Goal: Task Accomplishment & Management: Use online tool/utility

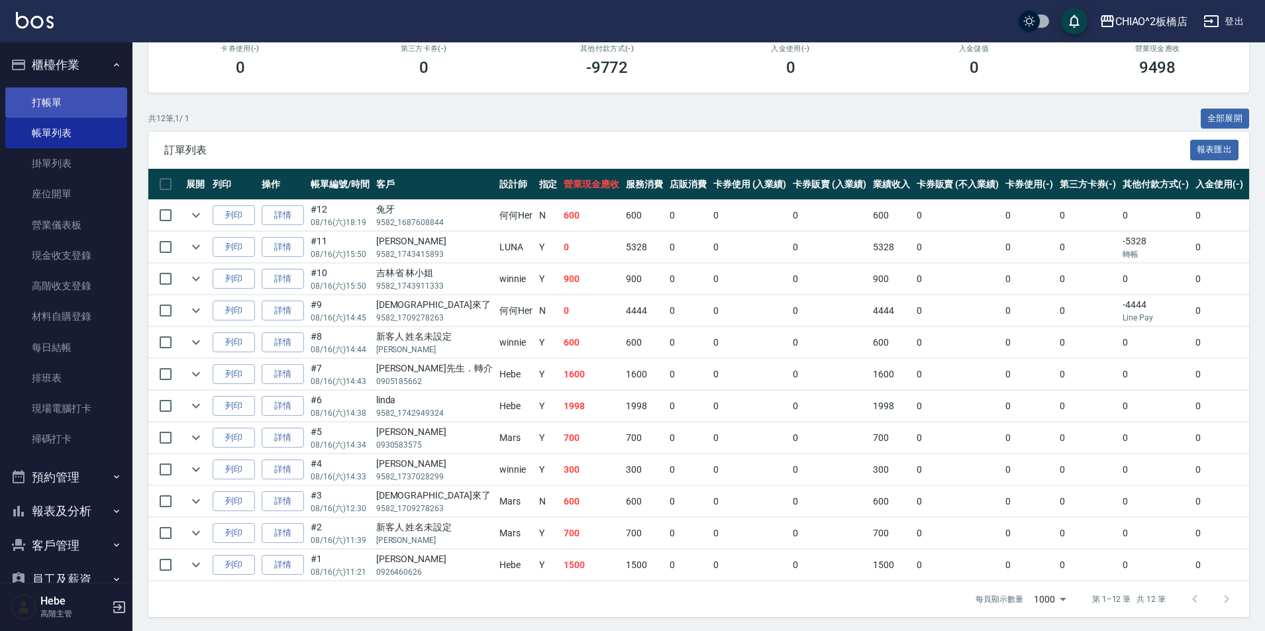
scroll to position [199, 0]
click at [66, 107] on link "打帳單" at bounding box center [66, 102] width 122 height 30
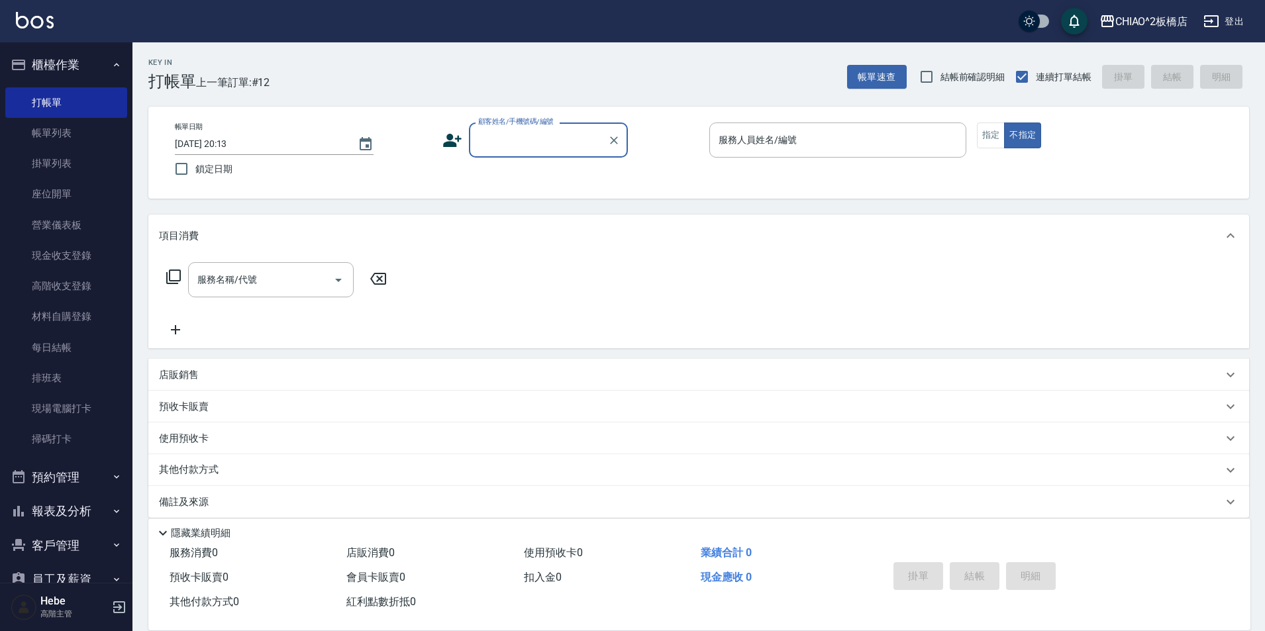
type input "x"
click at [525, 173] on li "[PERSON_NAME]/9582_1741570716/null" at bounding box center [548, 174] width 159 height 22
type input "[PERSON_NAME]/9582_1741570716/null"
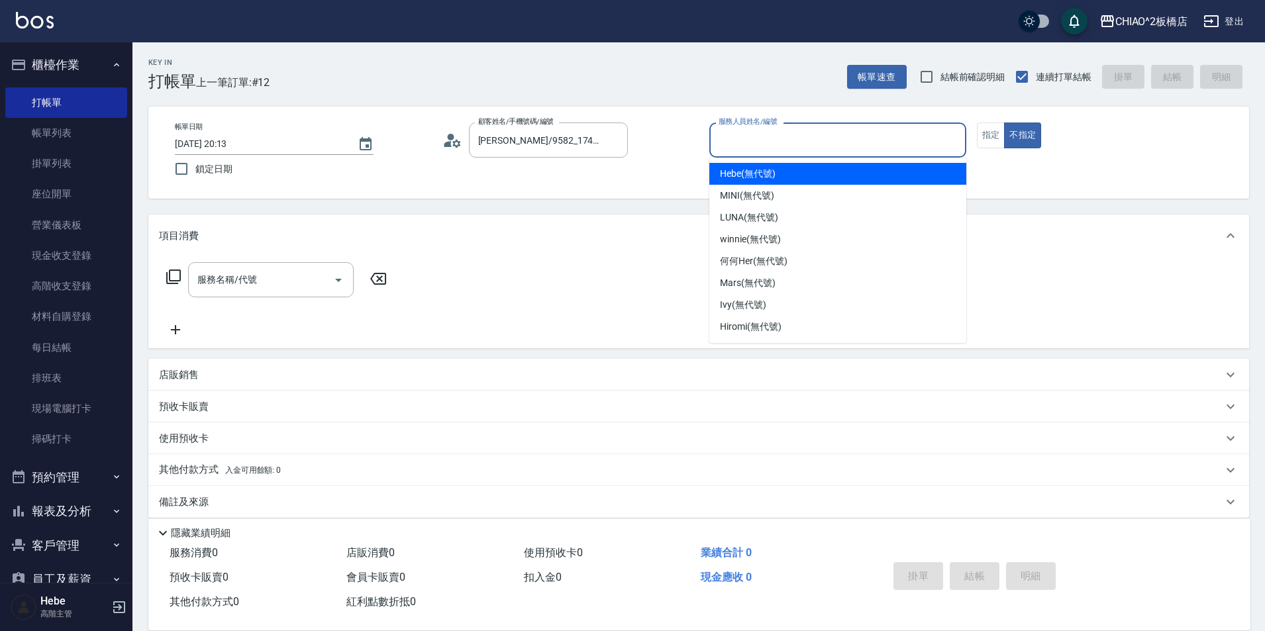
click at [744, 138] on input "服務人員姓名/編號" at bounding box center [837, 139] width 245 height 23
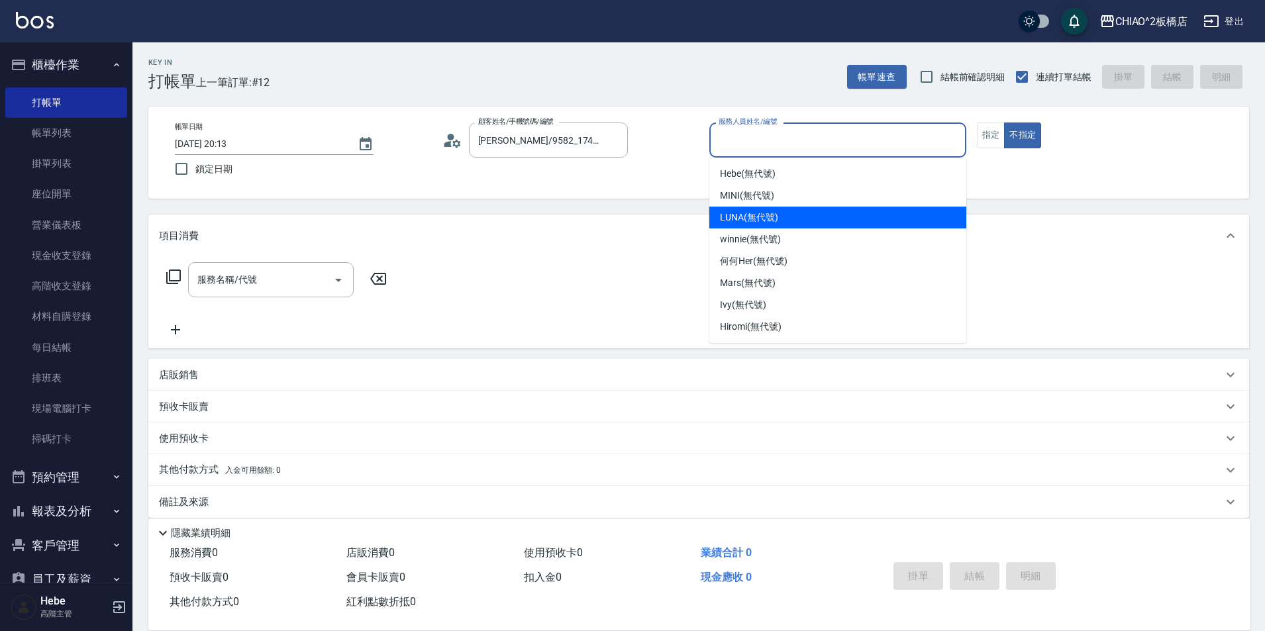
click at [752, 213] on span "LUNA (無代號)" at bounding box center [749, 218] width 58 height 14
type input "LUNA(無代號)"
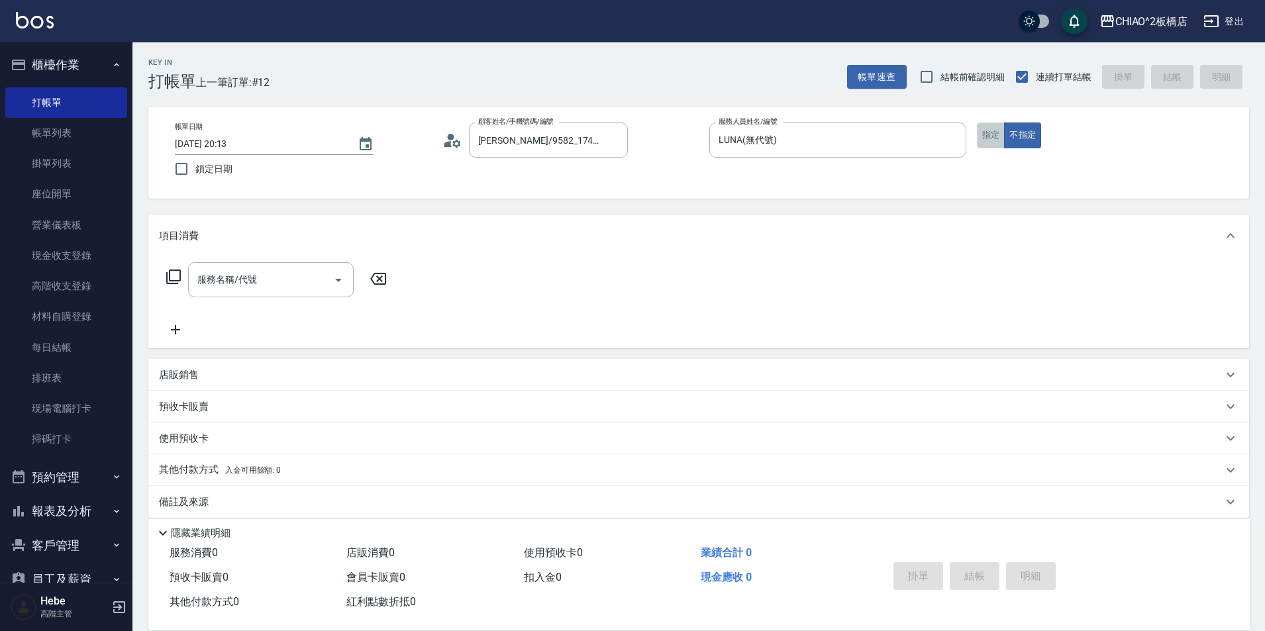
click at [998, 129] on button "指定" at bounding box center [991, 136] width 28 height 26
click at [236, 295] on div "服務名稱/代號" at bounding box center [271, 279] width 166 height 35
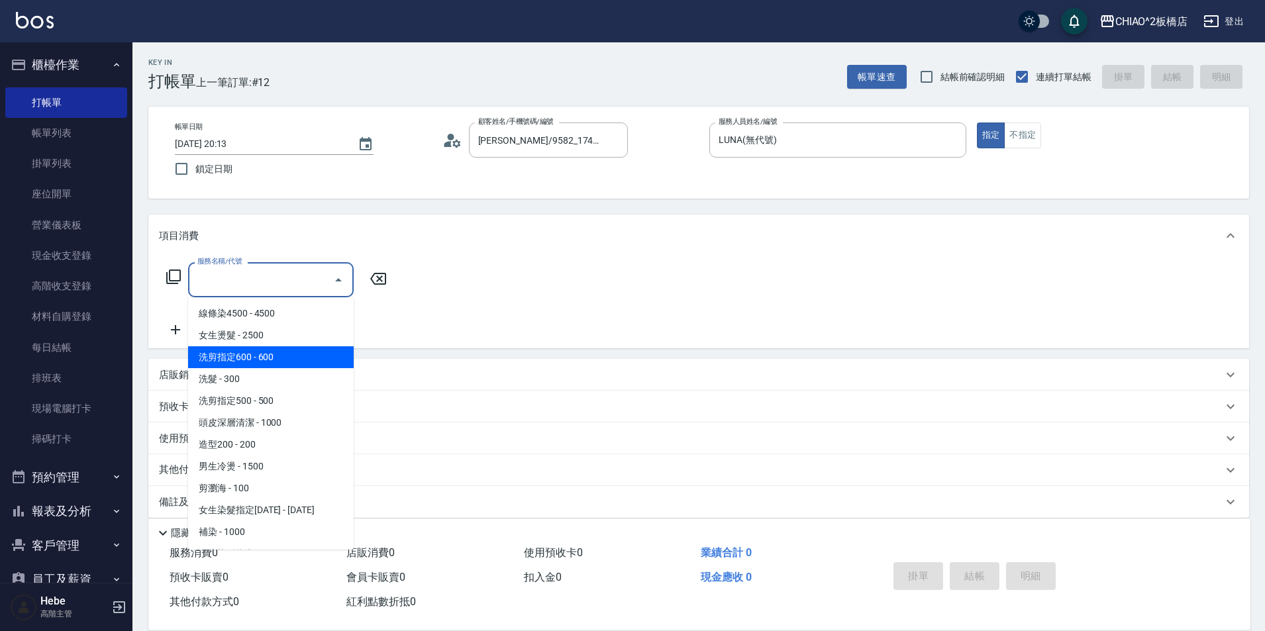
click at [238, 356] on span "洗剪指定600 - 600" at bounding box center [271, 357] width 166 height 22
type input "洗剪指定600(96678)"
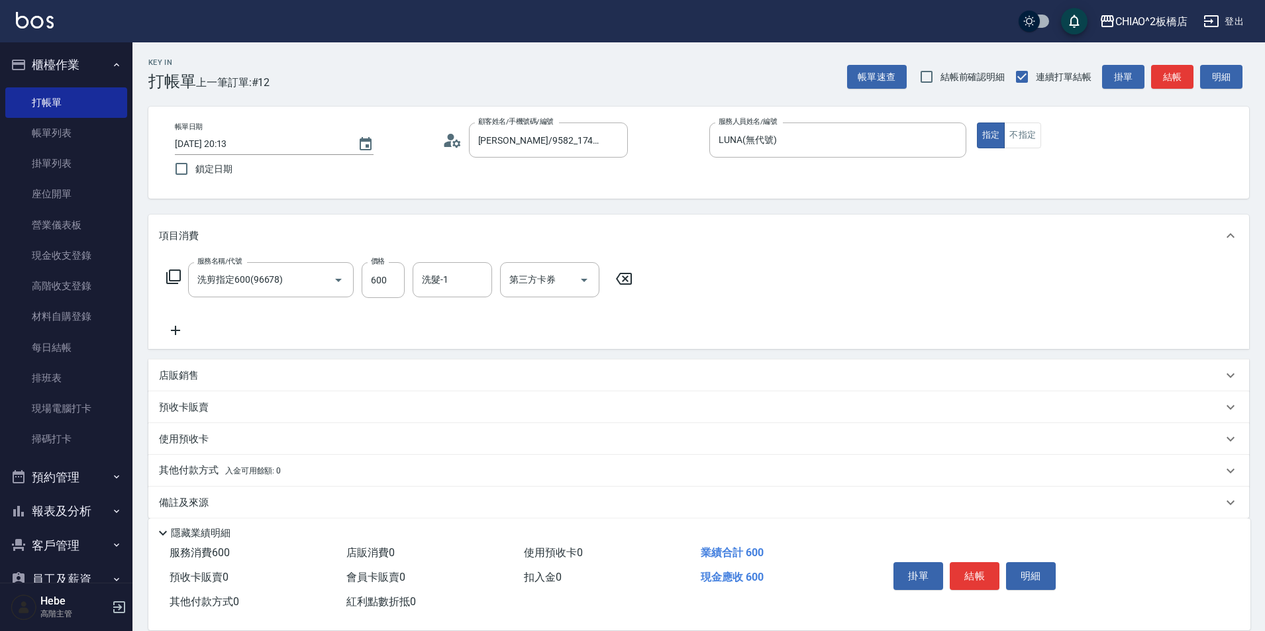
click at [179, 332] on icon at bounding box center [175, 331] width 33 height 16
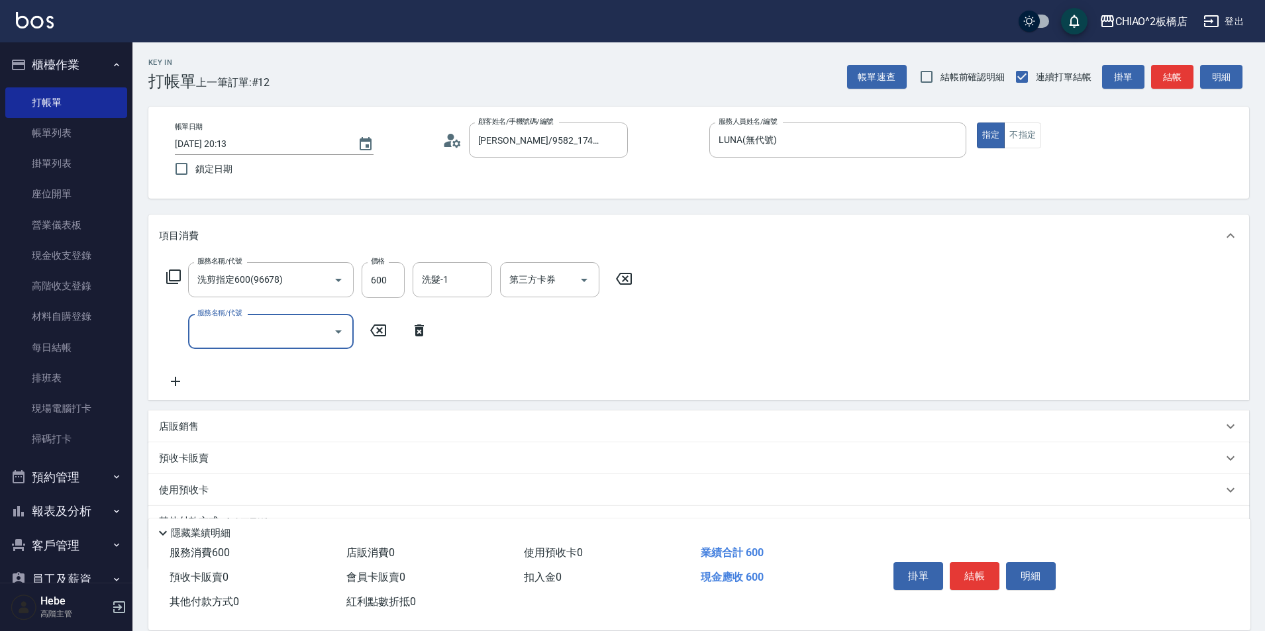
click at [213, 325] on input "服務名稱/代號" at bounding box center [261, 331] width 134 height 23
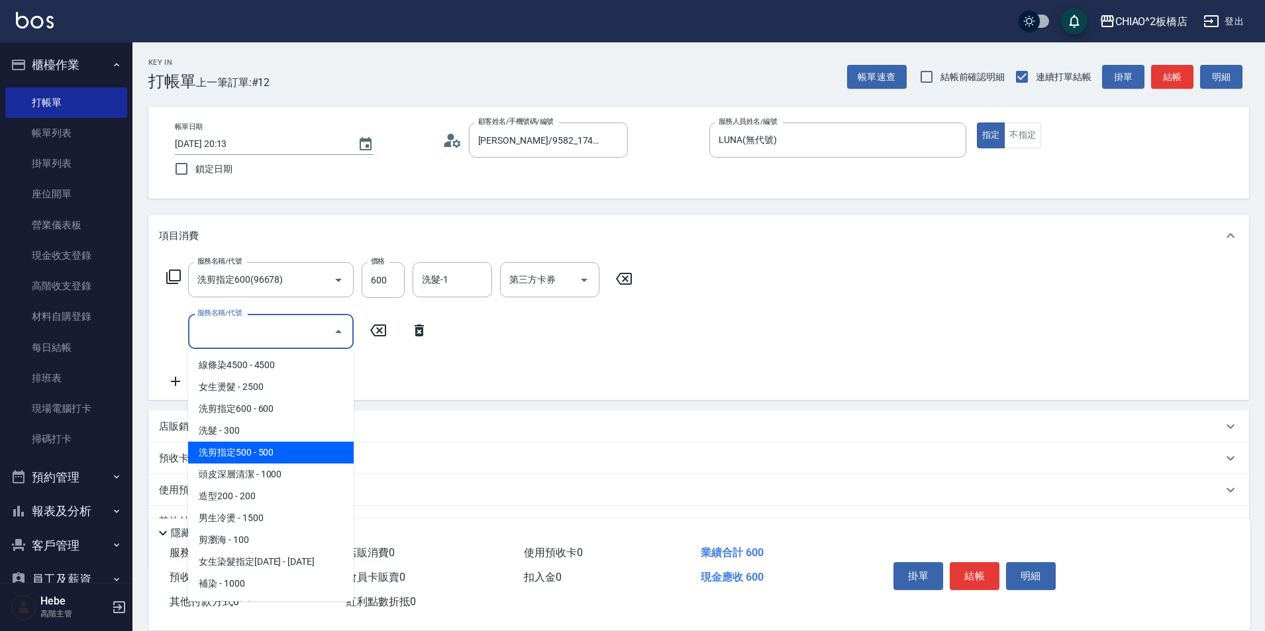
click at [269, 454] on span "洗剪指定500 - 500" at bounding box center [271, 453] width 166 height 22
type input "洗剪指定500(96681)"
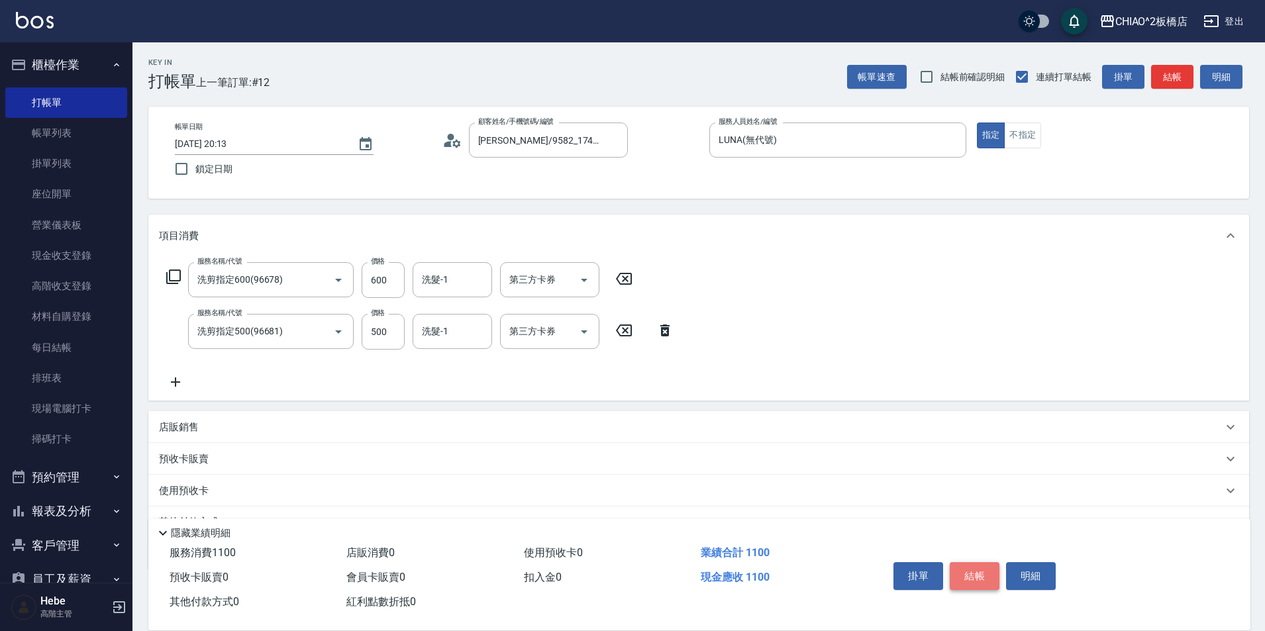
click at [970, 566] on button "結帳" at bounding box center [975, 576] width 50 height 28
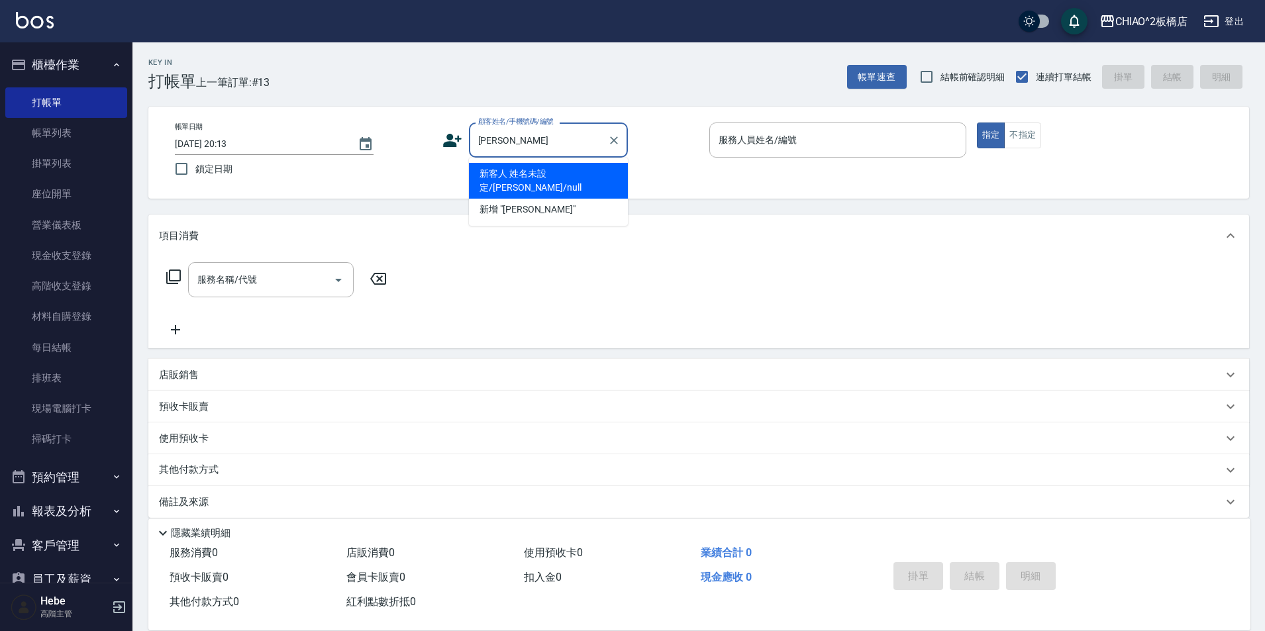
click at [532, 168] on li "新客人 姓名未設定/[PERSON_NAME]/null" at bounding box center [548, 181] width 159 height 36
type input "新客人 姓名未設定/[PERSON_NAME]/null"
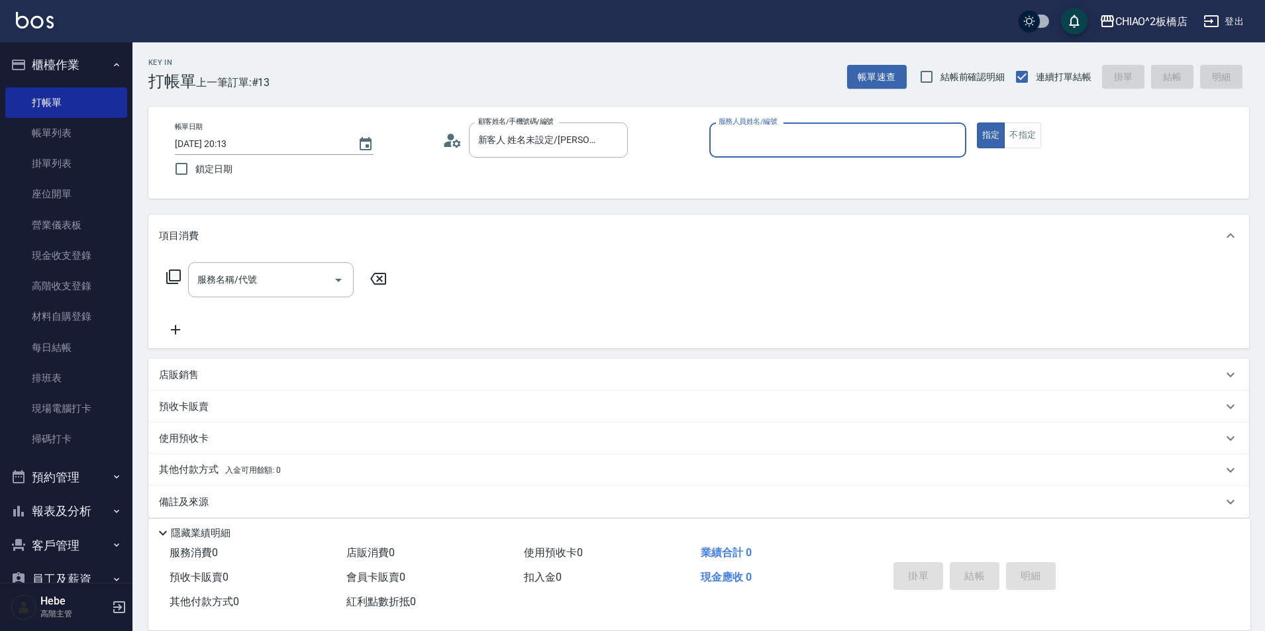
click at [833, 137] on input "服務人員姓名/編號" at bounding box center [837, 139] width 245 height 23
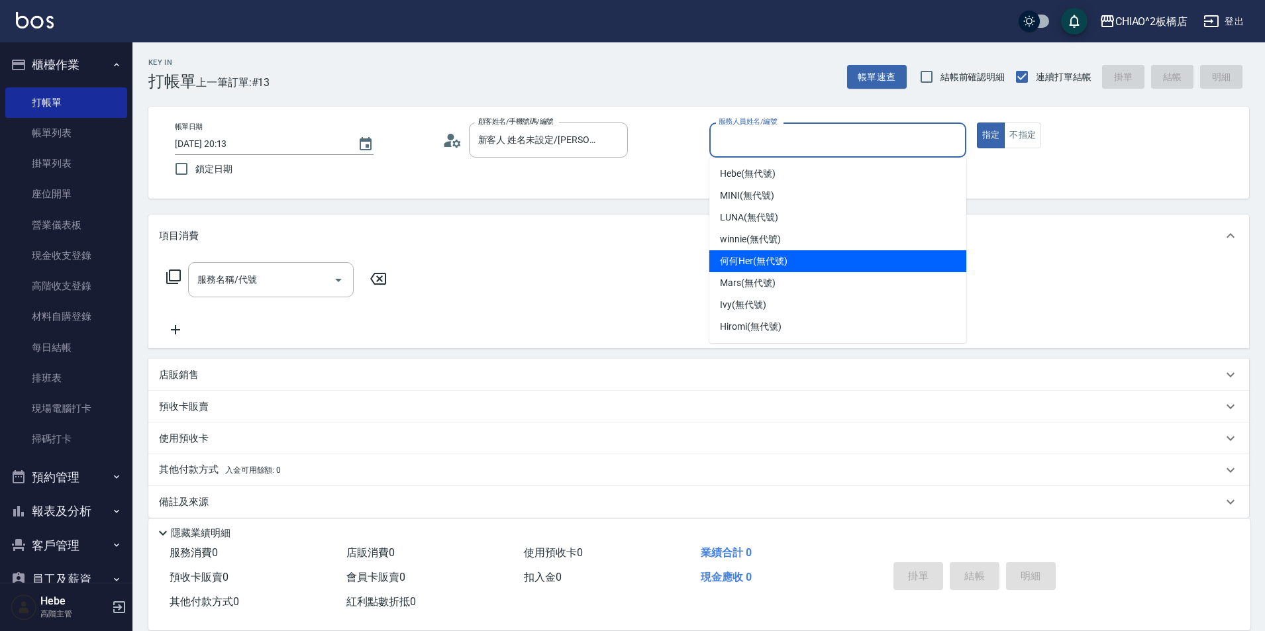
click at [749, 263] on span "何何Her (無代號)" at bounding box center [754, 261] width 68 height 14
type input "何何Her (無代號)"
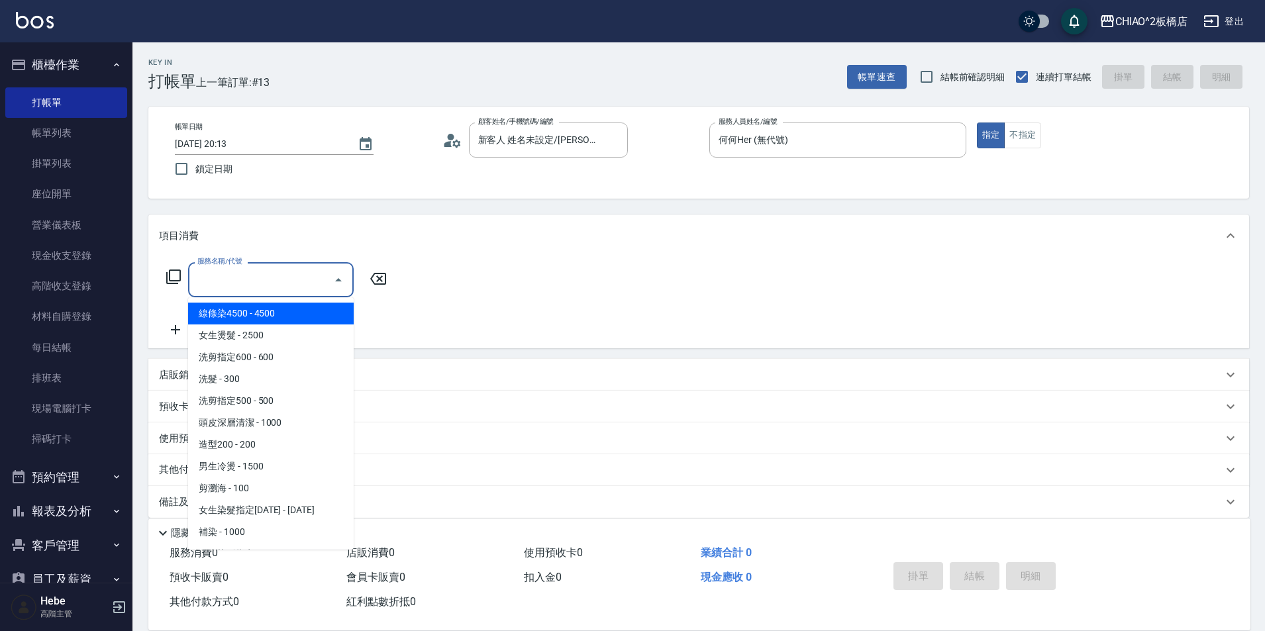
click at [240, 281] on input "服務名稱/代號" at bounding box center [261, 279] width 134 height 23
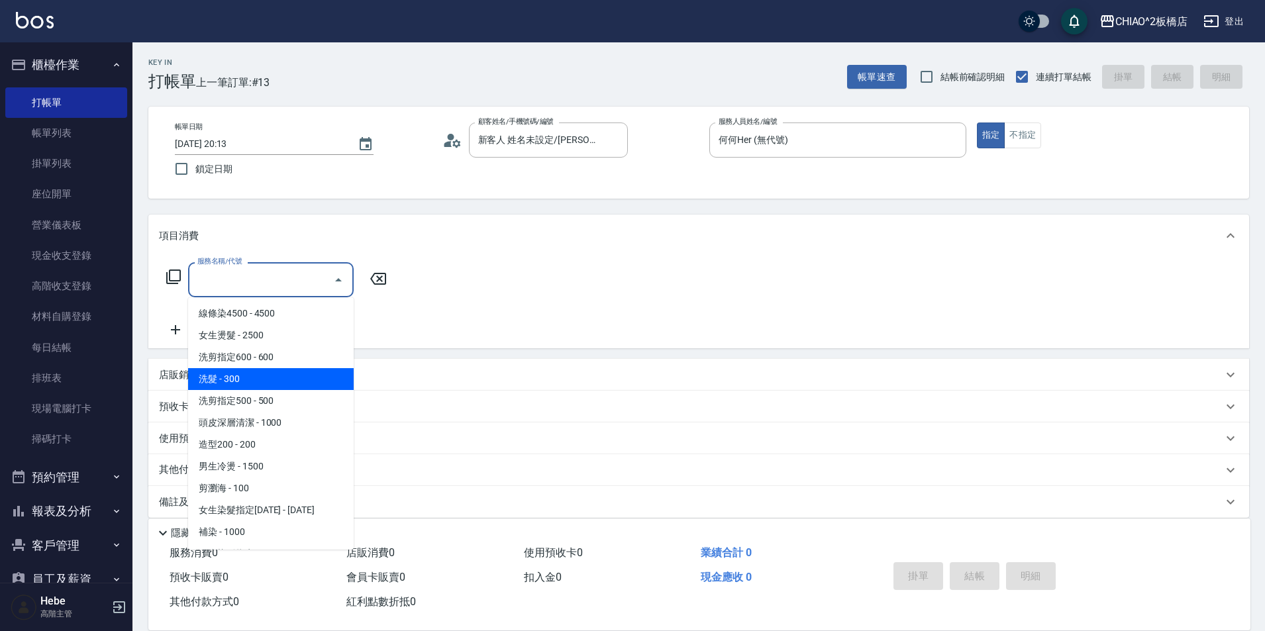
click at [248, 378] on span "洗髮 - 300" at bounding box center [271, 379] width 166 height 22
type input "洗髮(96679)"
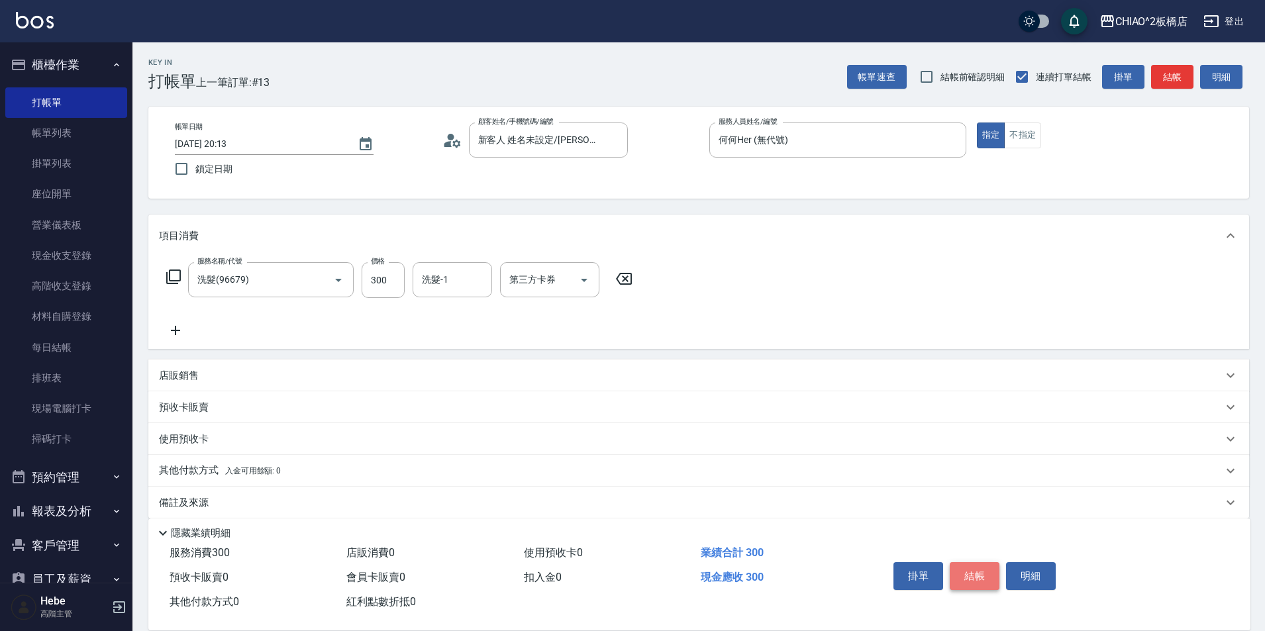
click at [984, 568] on button "結帳" at bounding box center [975, 576] width 50 height 28
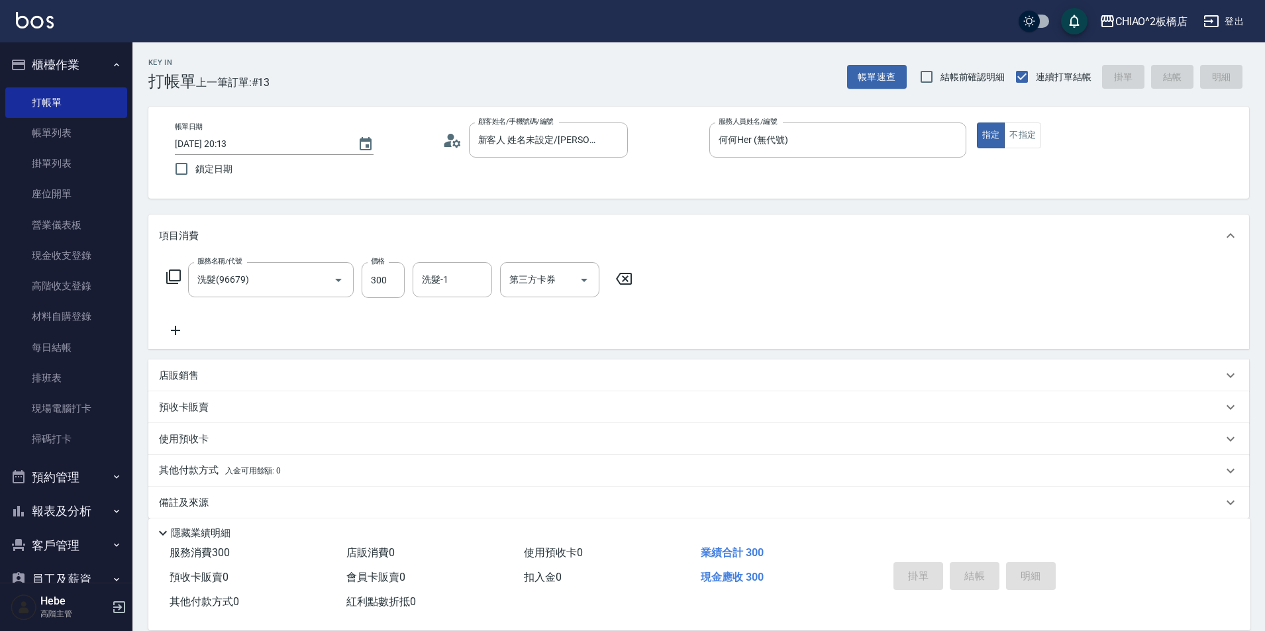
type input "[DATE] 20:14"
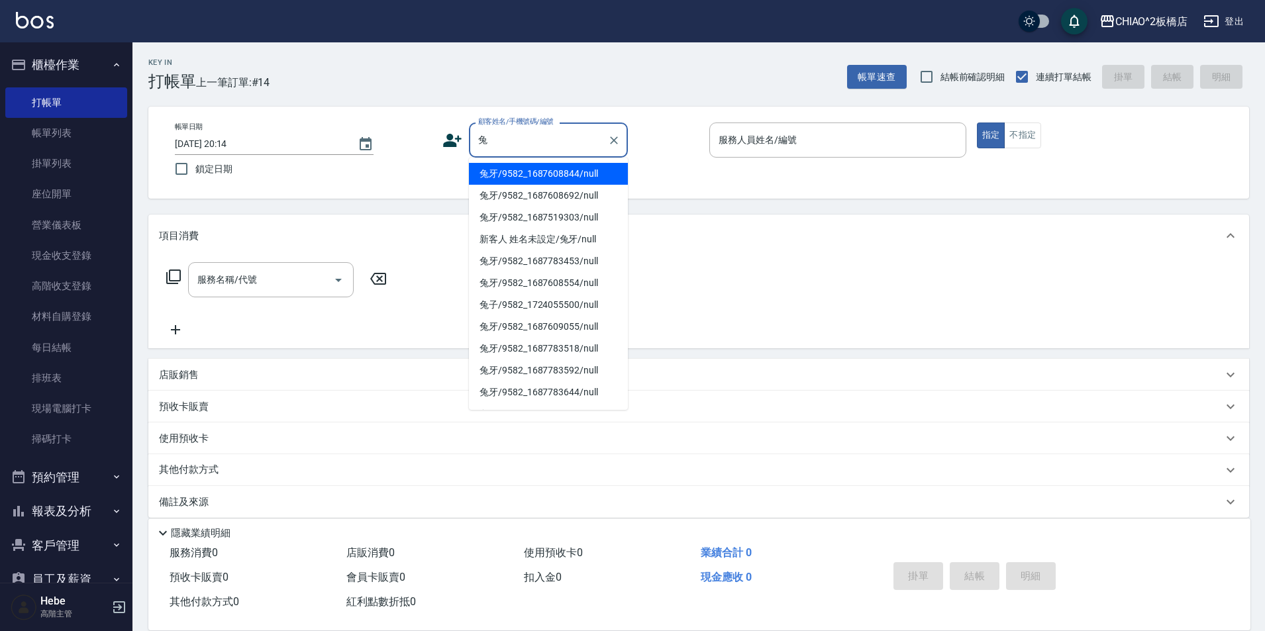
click at [549, 173] on li "兔牙/9582_1687608844/null" at bounding box center [548, 174] width 159 height 22
type input "兔牙/9582_1687608844/null"
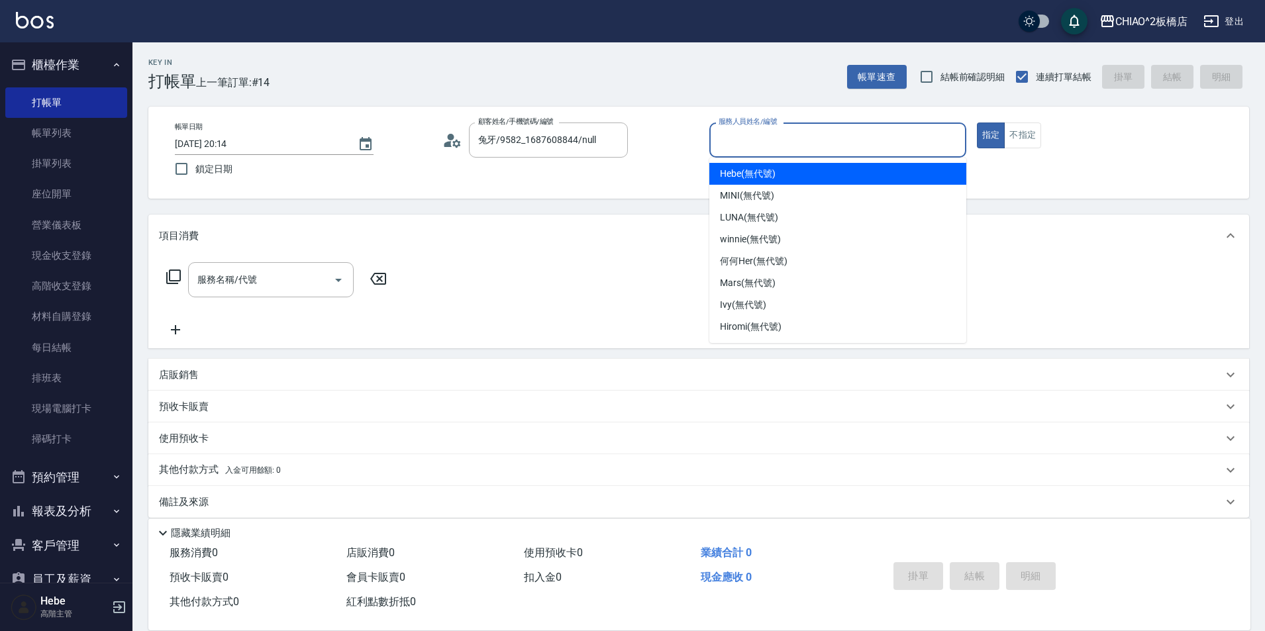
click at [736, 141] on input "服務人員姓名/編號" at bounding box center [837, 139] width 245 height 23
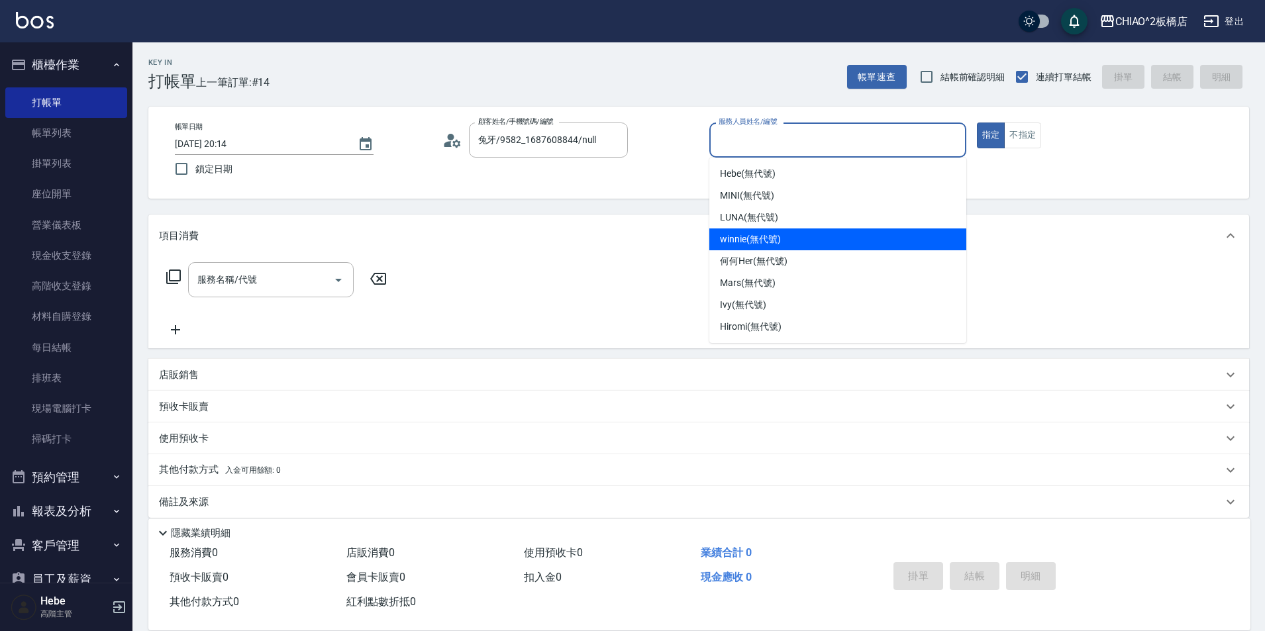
click at [764, 249] on div "winnie (無代號)" at bounding box center [837, 239] width 257 height 22
type input "winnie(無代號)"
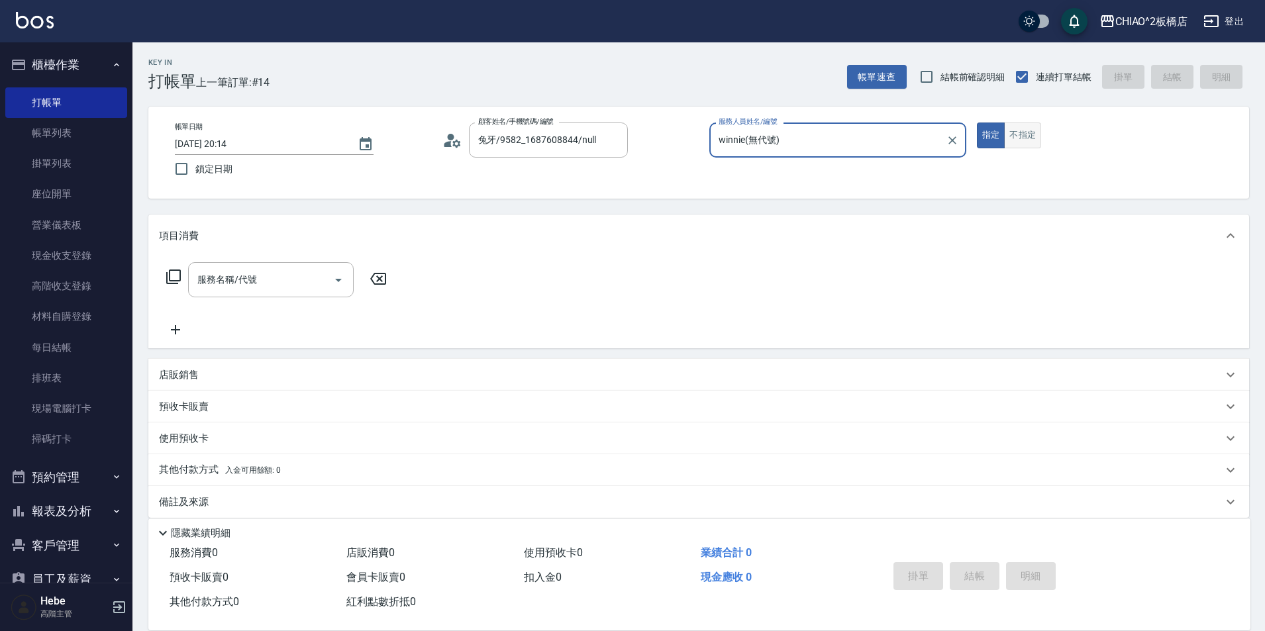
click at [1029, 136] on button "不指定" at bounding box center [1022, 136] width 37 height 26
click at [216, 291] on input "服務名稱/代號" at bounding box center [261, 279] width 134 height 23
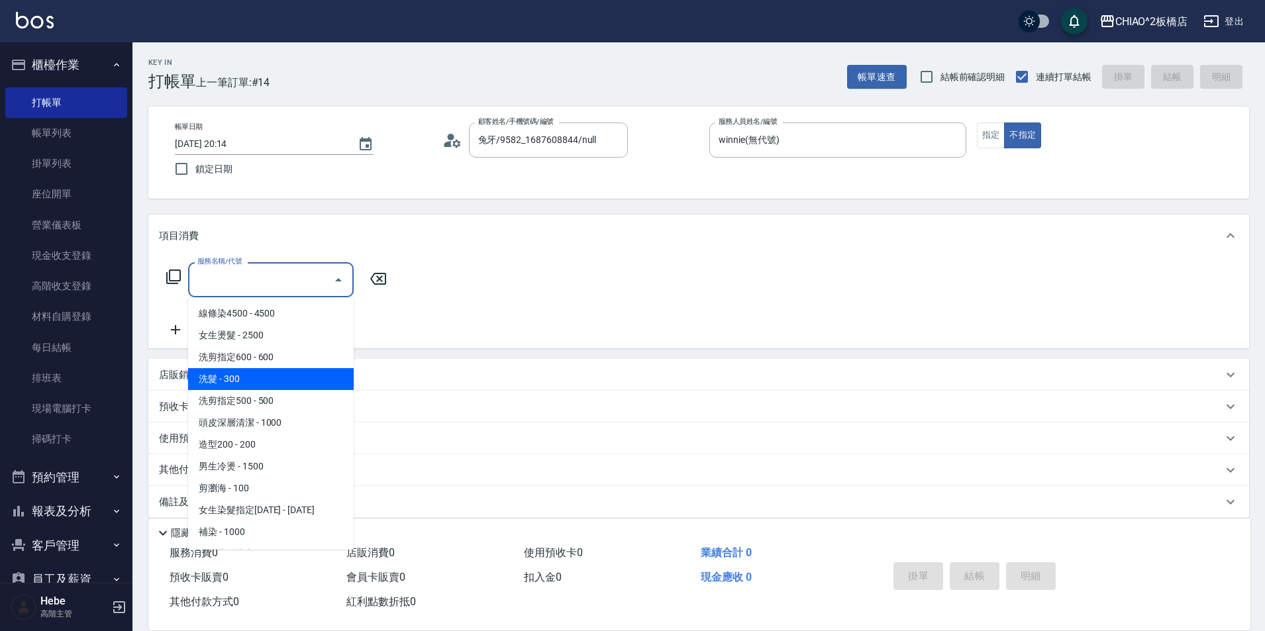
click at [230, 375] on span "洗髮 - 300" at bounding box center [271, 379] width 166 height 22
type input "洗髮(96679)"
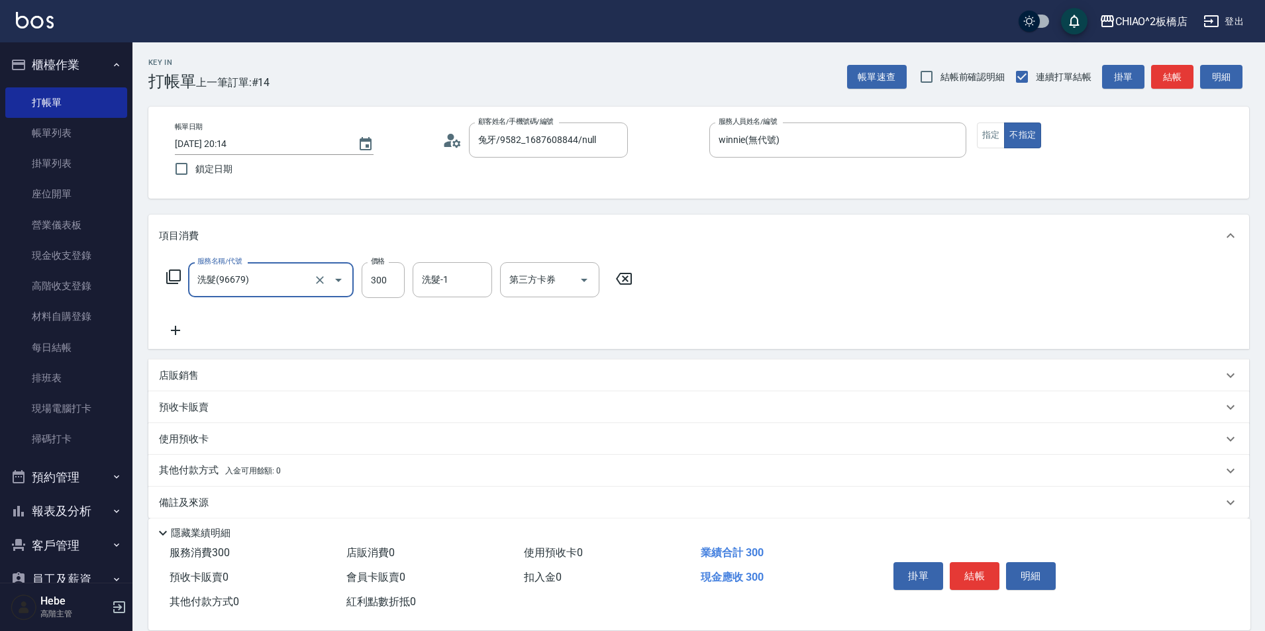
click at [178, 329] on icon at bounding box center [175, 331] width 33 height 16
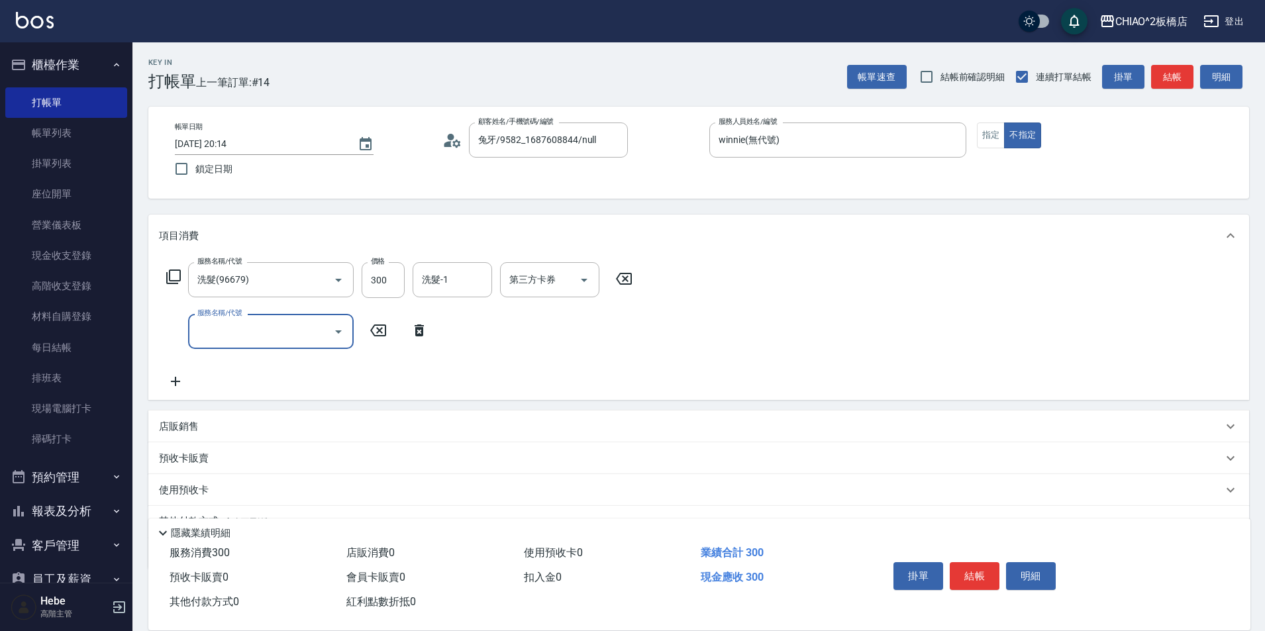
click at [230, 334] on input "服務名稱/代號" at bounding box center [261, 331] width 134 height 23
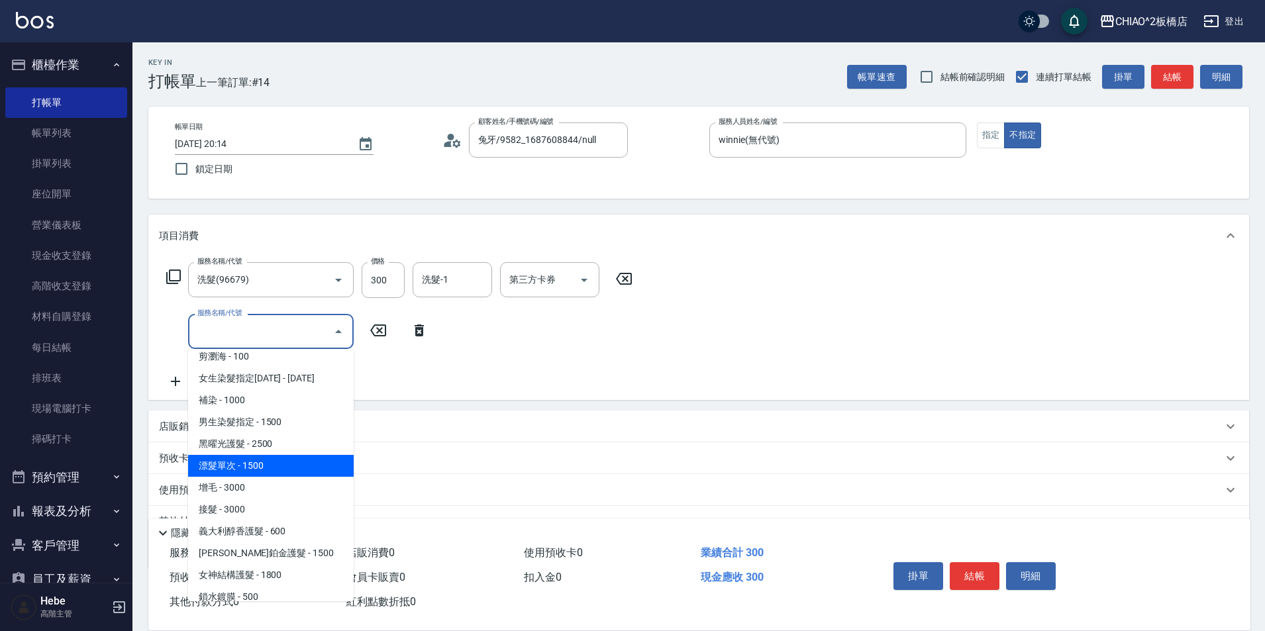
scroll to position [261, 0]
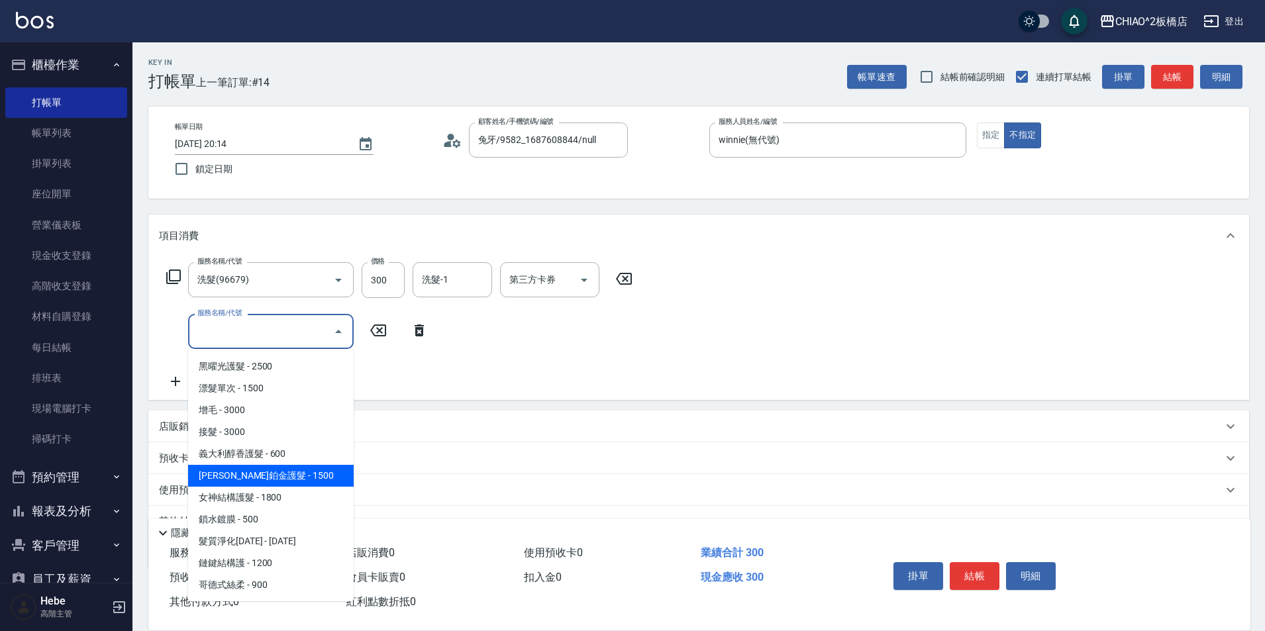
click at [263, 483] on span "[PERSON_NAME]鉑金護髮 - 1500" at bounding box center [271, 476] width 166 height 22
type input "[PERSON_NAME]鉑金護髮(126204)"
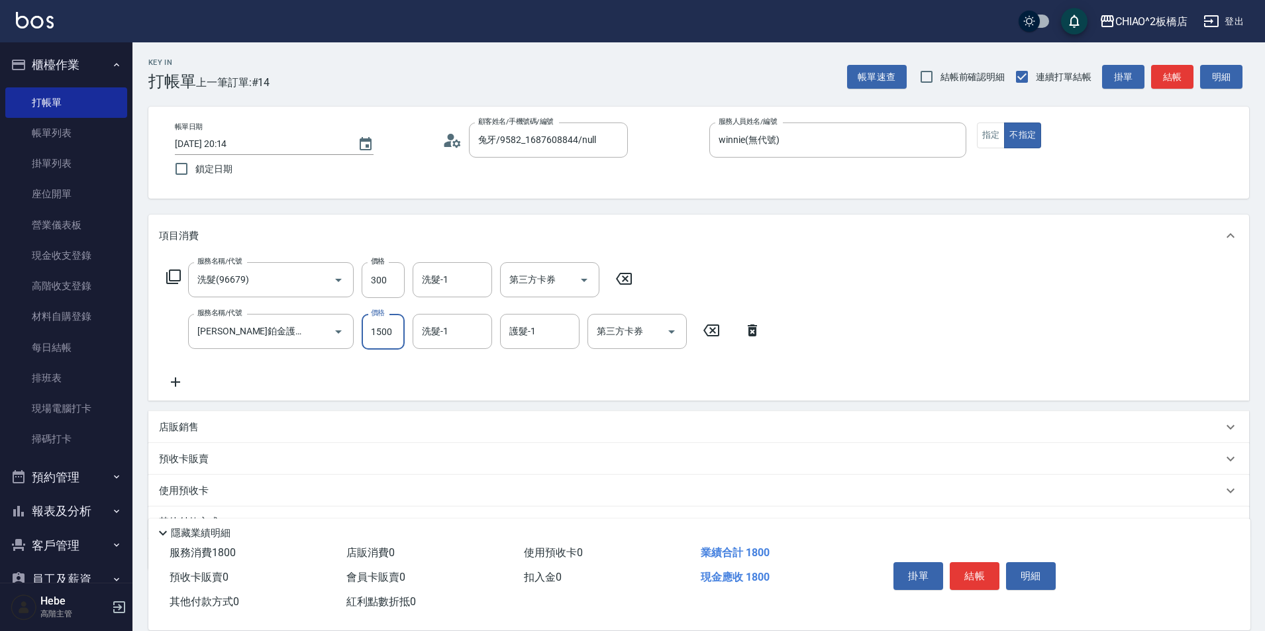
click at [370, 335] on input "1500" at bounding box center [383, 332] width 43 height 36
type input "1320"
click at [964, 565] on button "結帳" at bounding box center [975, 576] width 50 height 28
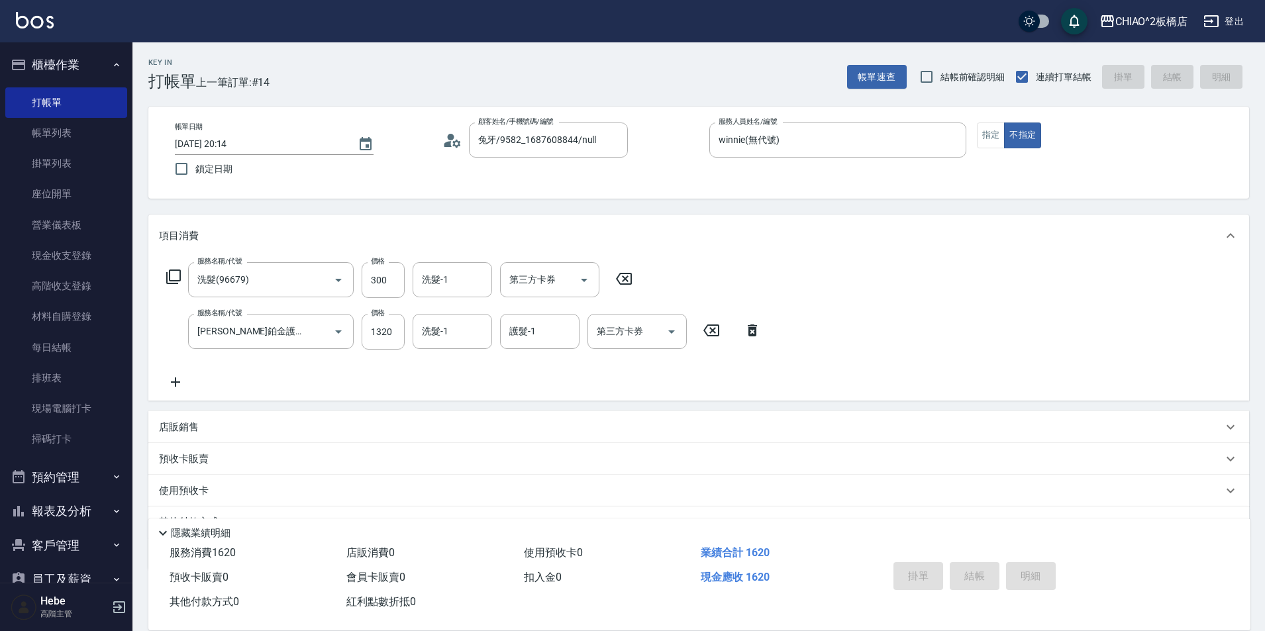
type input "[DATE] 20:15"
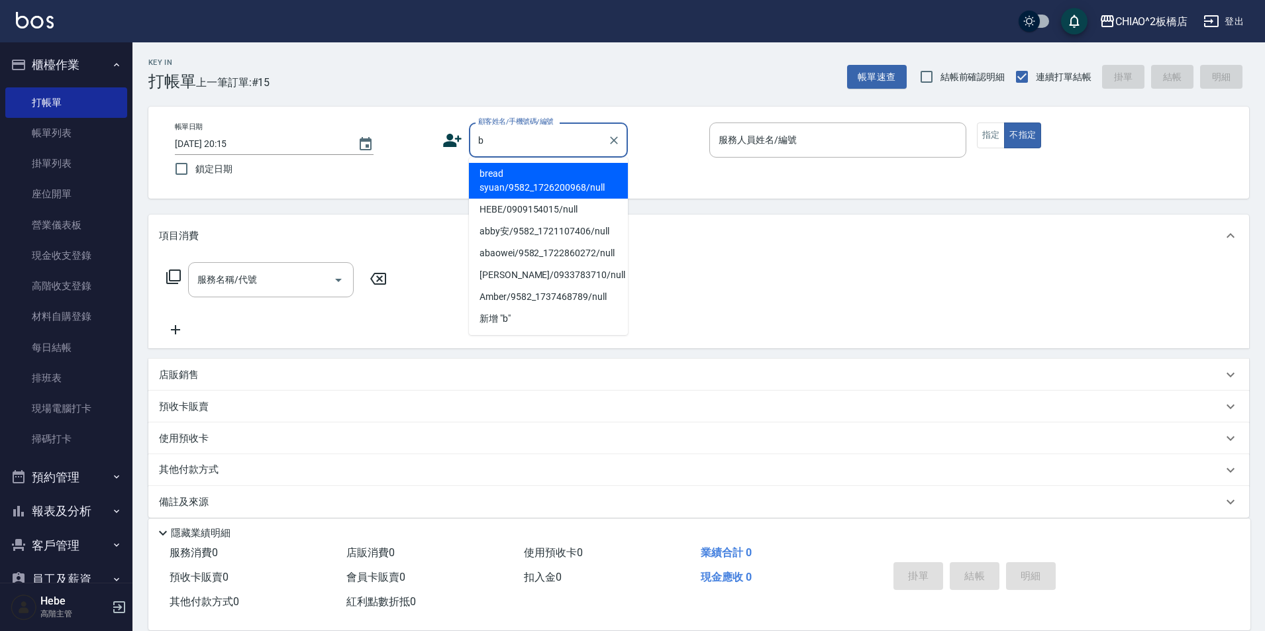
click at [499, 170] on li "bread syuan/9582_1726200968/null" at bounding box center [548, 181] width 159 height 36
type input "bread syuan/9582_1726200968/null"
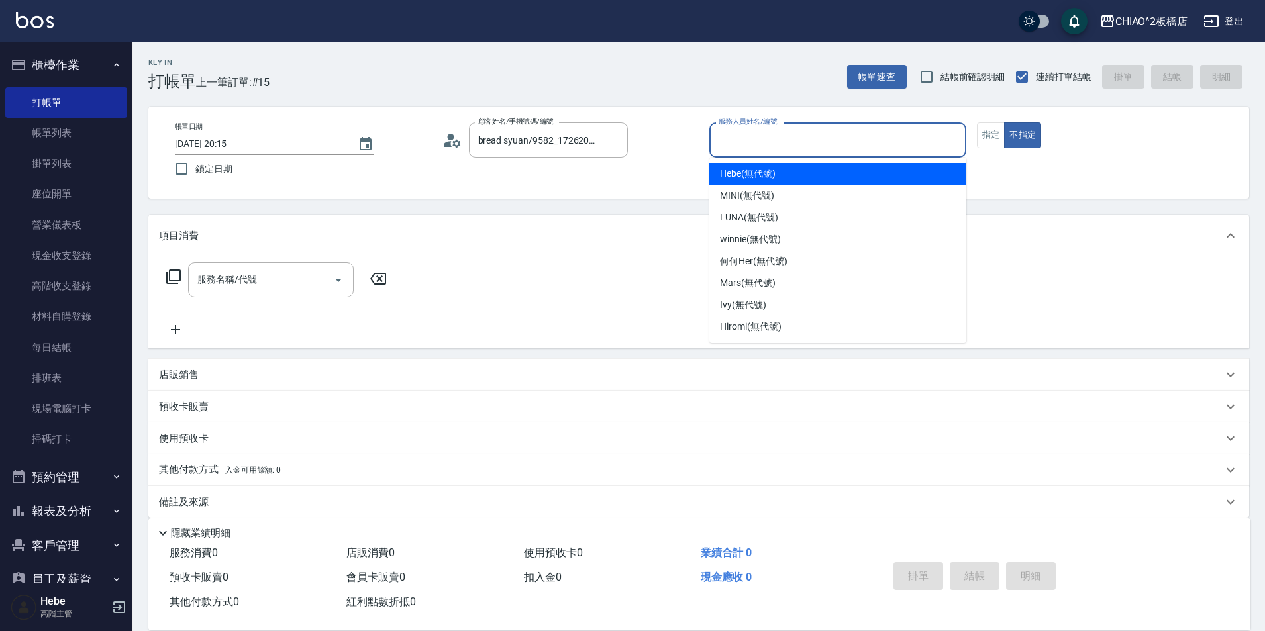
click at [778, 145] on input "服務人員姓名/編號" at bounding box center [837, 139] width 245 height 23
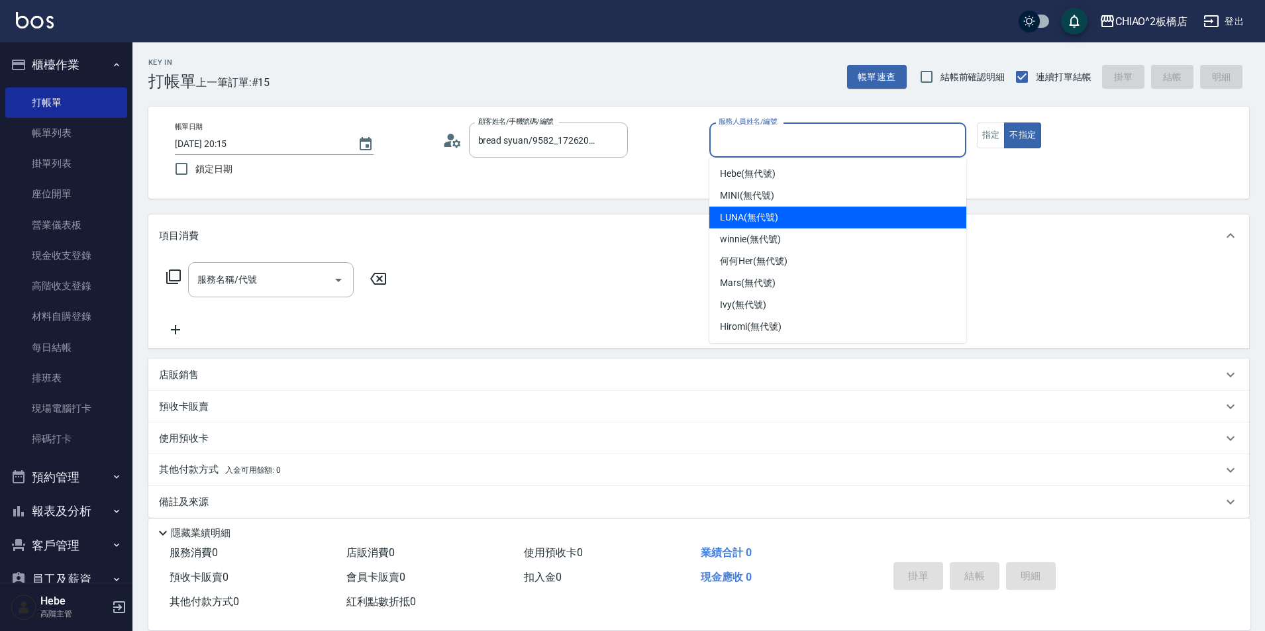
click at [767, 219] on span "LUNA (無代號)" at bounding box center [749, 218] width 58 height 14
type input "LUNA(無代號)"
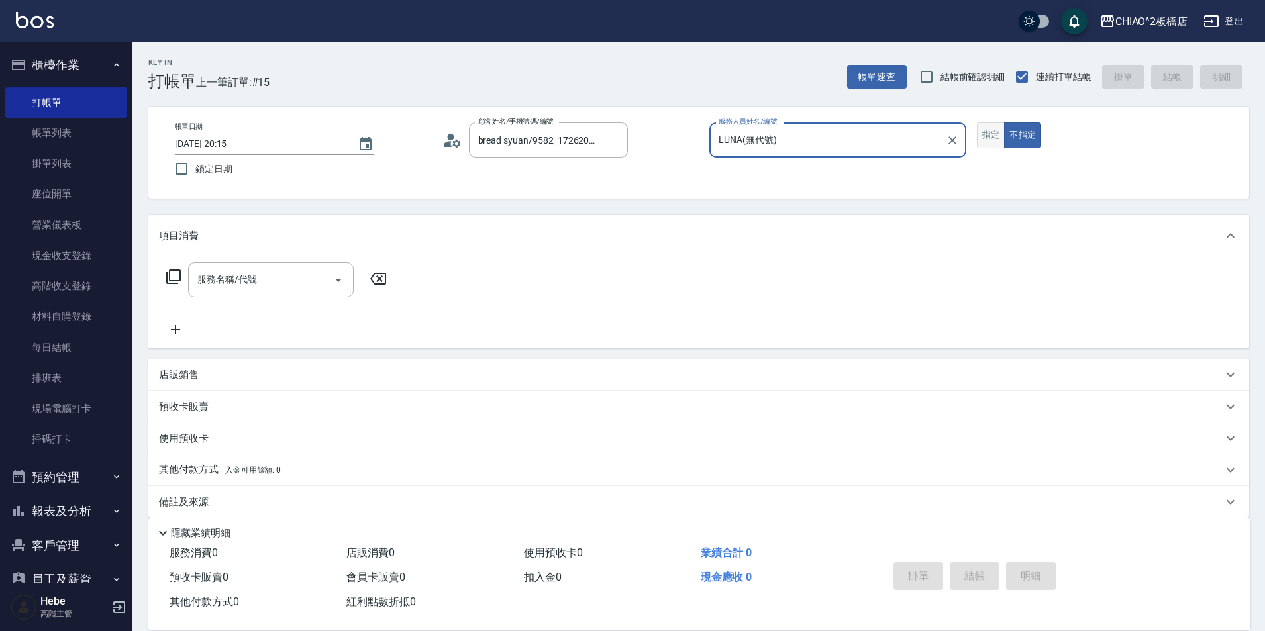
click at [988, 136] on button "指定" at bounding box center [991, 136] width 28 height 26
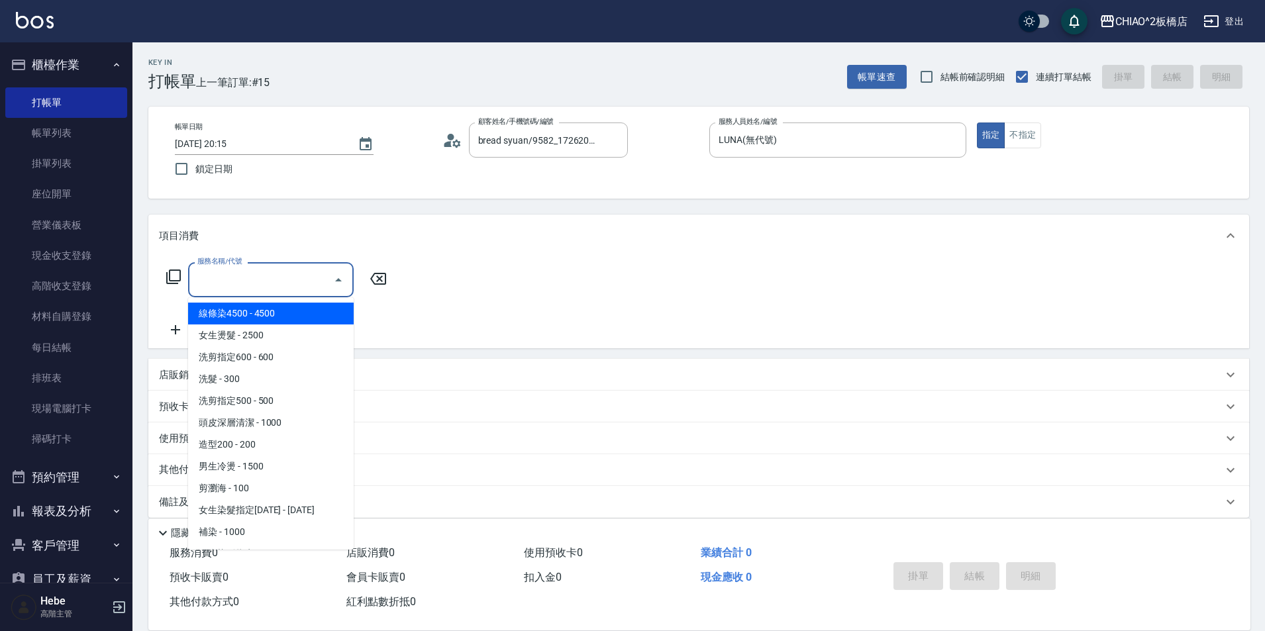
click at [298, 283] on input "服務名稱/代號" at bounding box center [261, 279] width 134 height 23
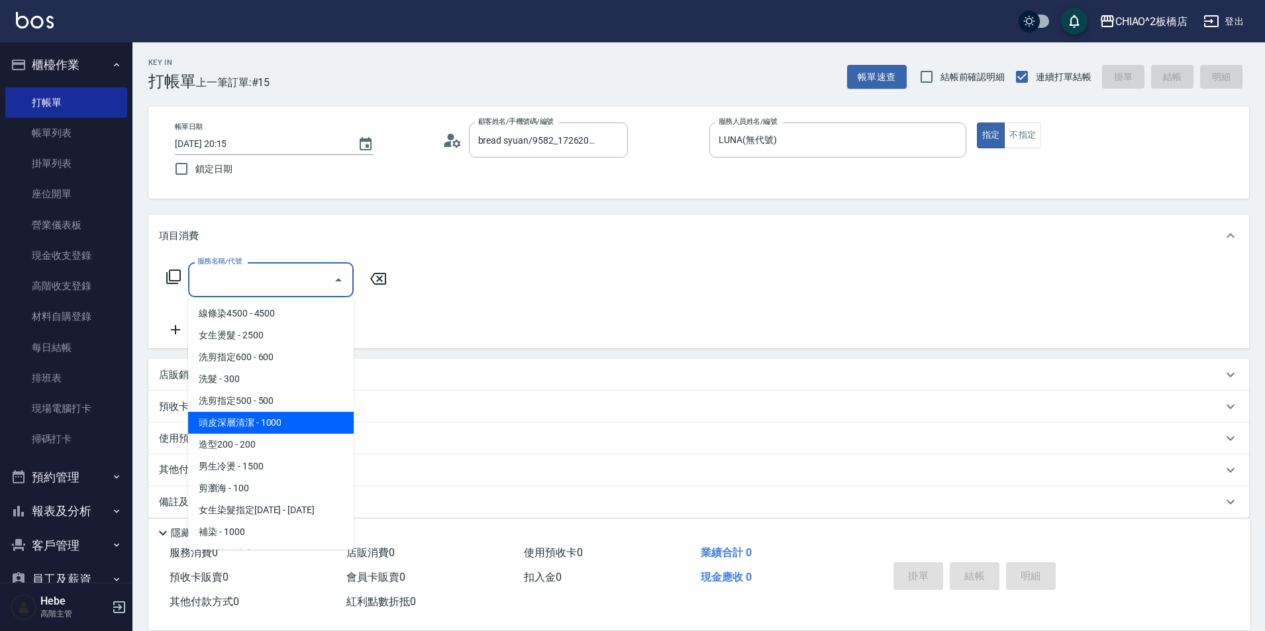
click at [278, 429] on span "頭皮深層清潔 - 1000" at bounding box center [271, 423] width 166 height 22
type input "頭皮深層清潔(96683)"
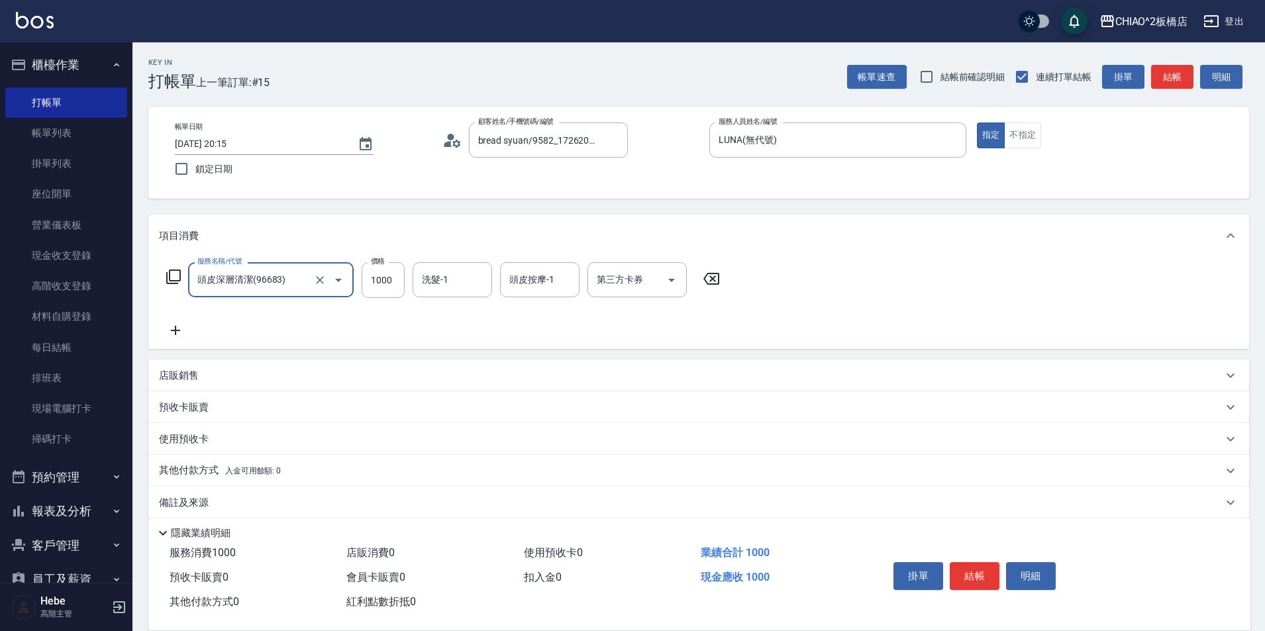
click at [171, 322] on div "服務名稱/代號 頭皮深層清潔(96683) 服務名稱/代號 價格 1000 價格 洗髮-1 洗髮-1 頭皮按摩-1 頭皮按摩-1 第三方卡券 第三方卡券" at bounding box center [443, 300] width 569 height 76
click at [174, 325] on icon at bounding box center [175, 331] width 33 height 16
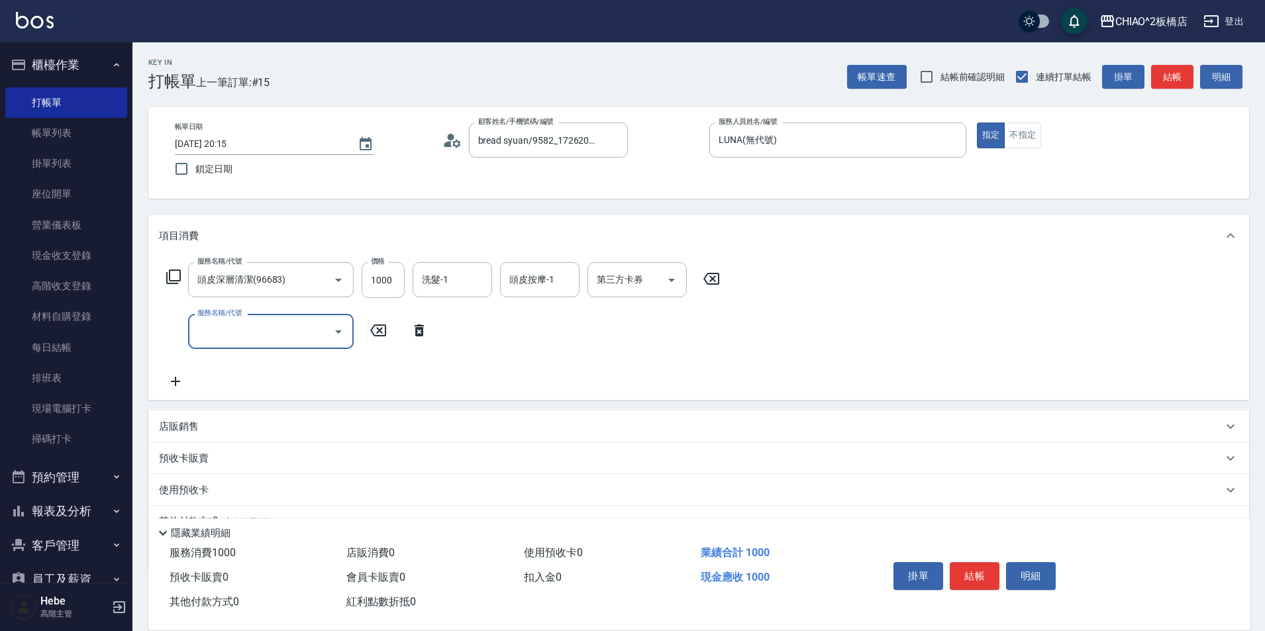
click at [223, 341] on input "服務名稱/代號" at bounding box center [261, 331] width 134 height 23
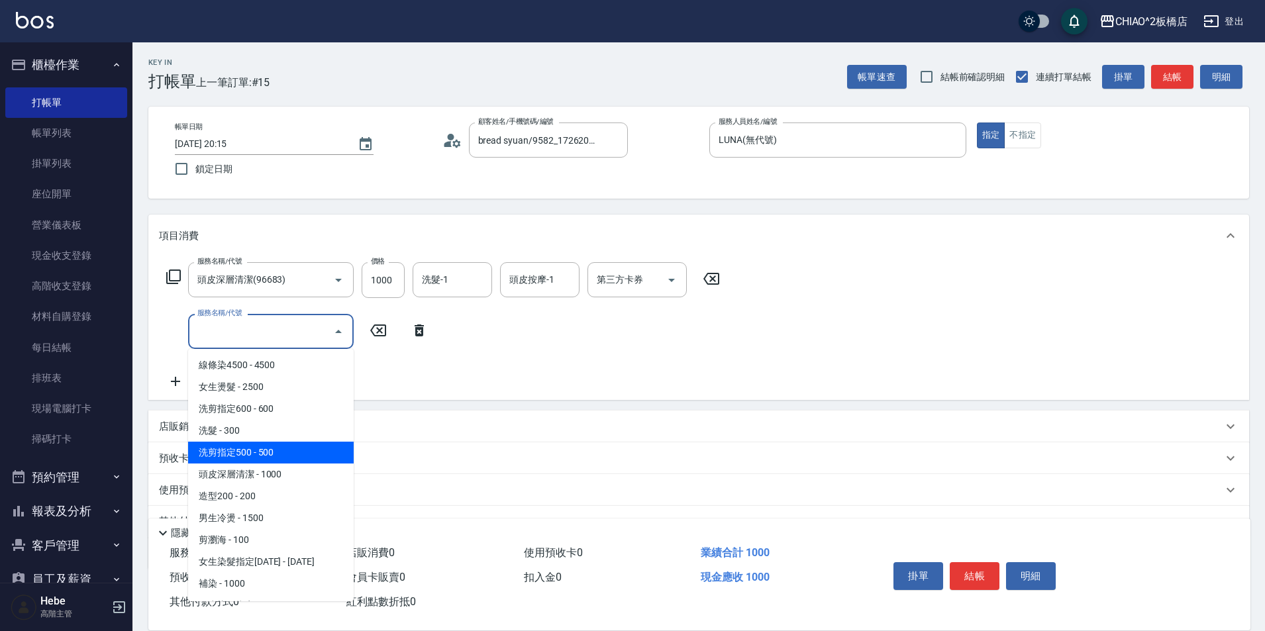
click at [270, 448] on span "洗剪指定500 - 500" at bounding box center [271, 453] width 166 height 22
type input "洗剪指定500(96681)"
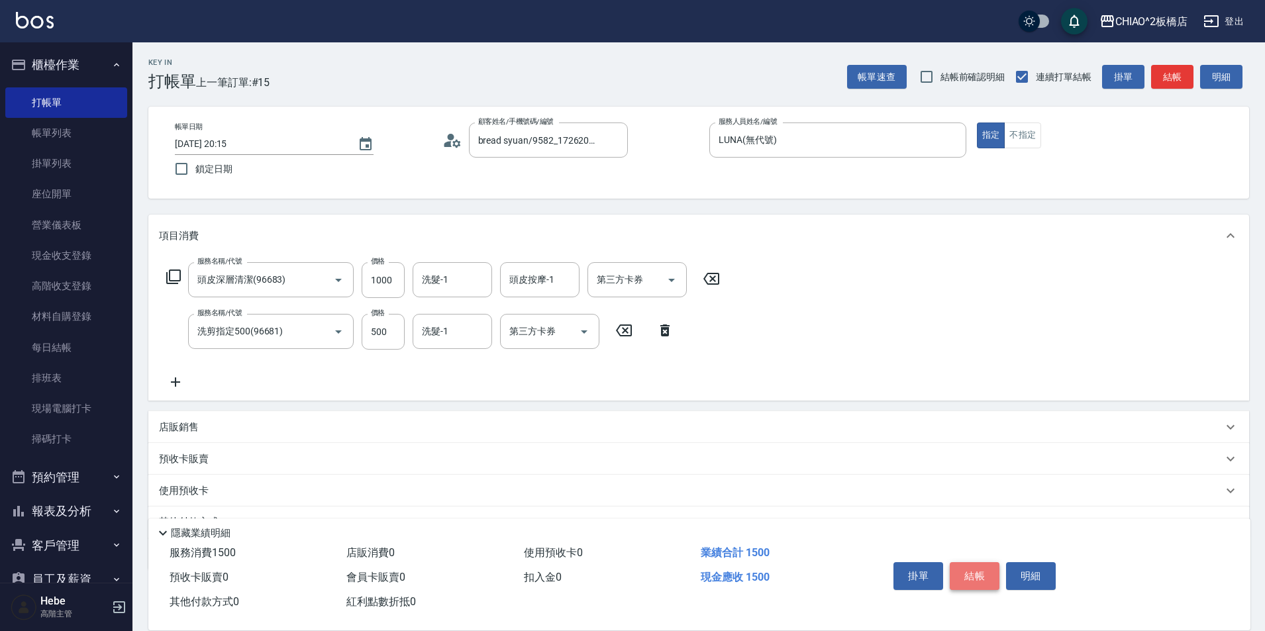
click at [960, 563] on button "結帳" at bounding box center [975, 576] width 50 height 28
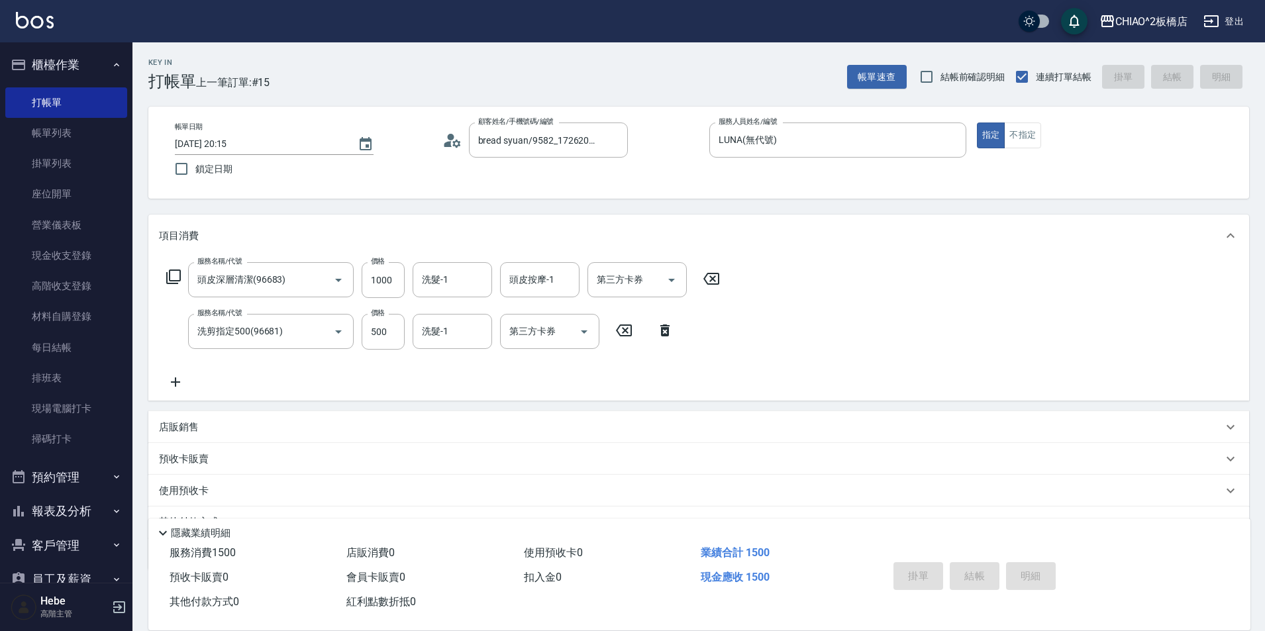
type input "[DATE] 20:16"
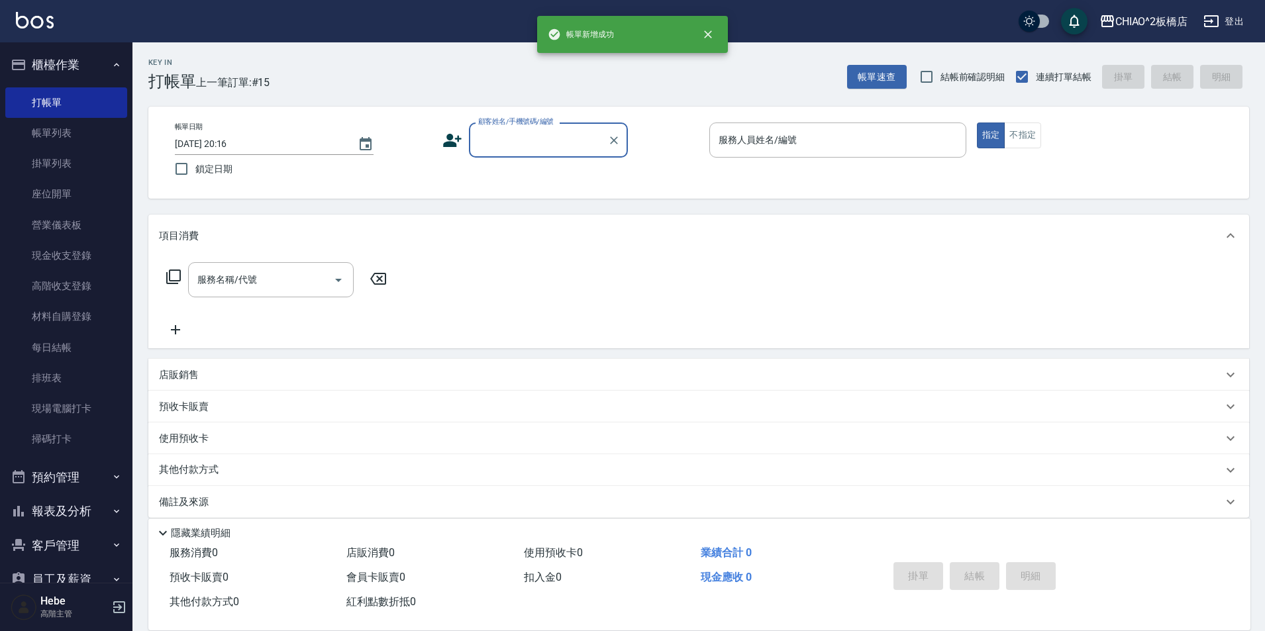
scroll to position [0, 0]
type input "t"
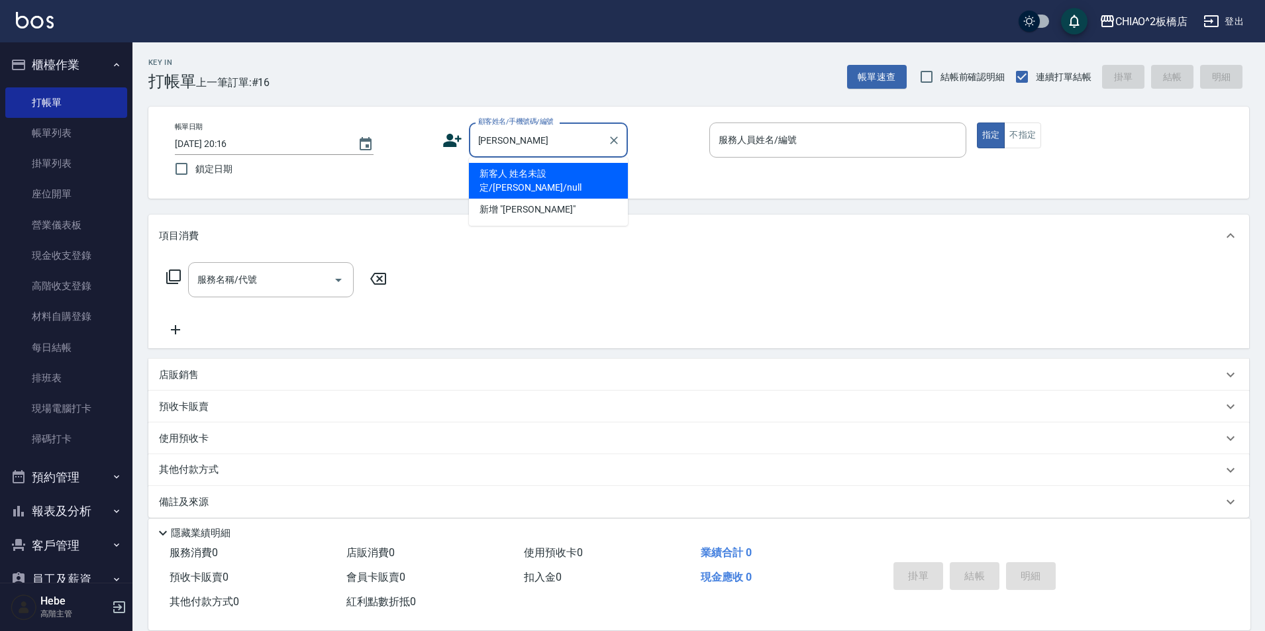
click at [590, 179] on li "新客人 姓名未設定/[PERSON_NAME]/null" at bounding box center [548, 181] width 159 height 36
type input "新客人 姓名未設定/[PERSON_NAME]/null"
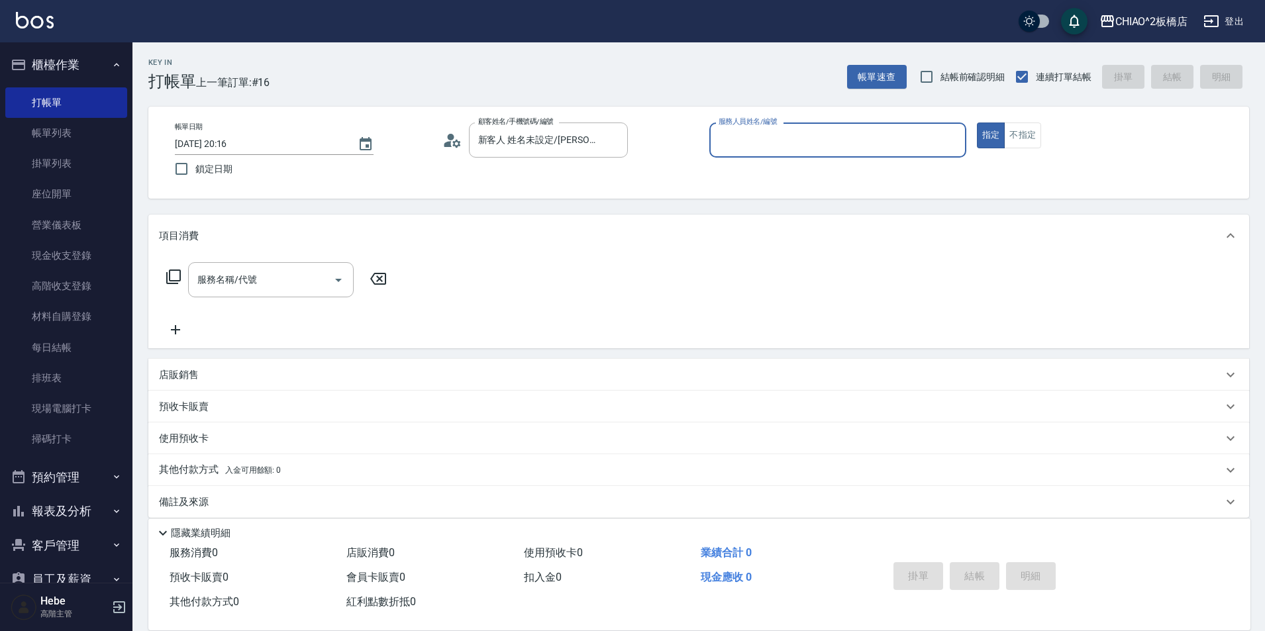
click at [774, 142] on input "服務人員姓名/編號" at bounding box center [837, 139] width 245 height 23
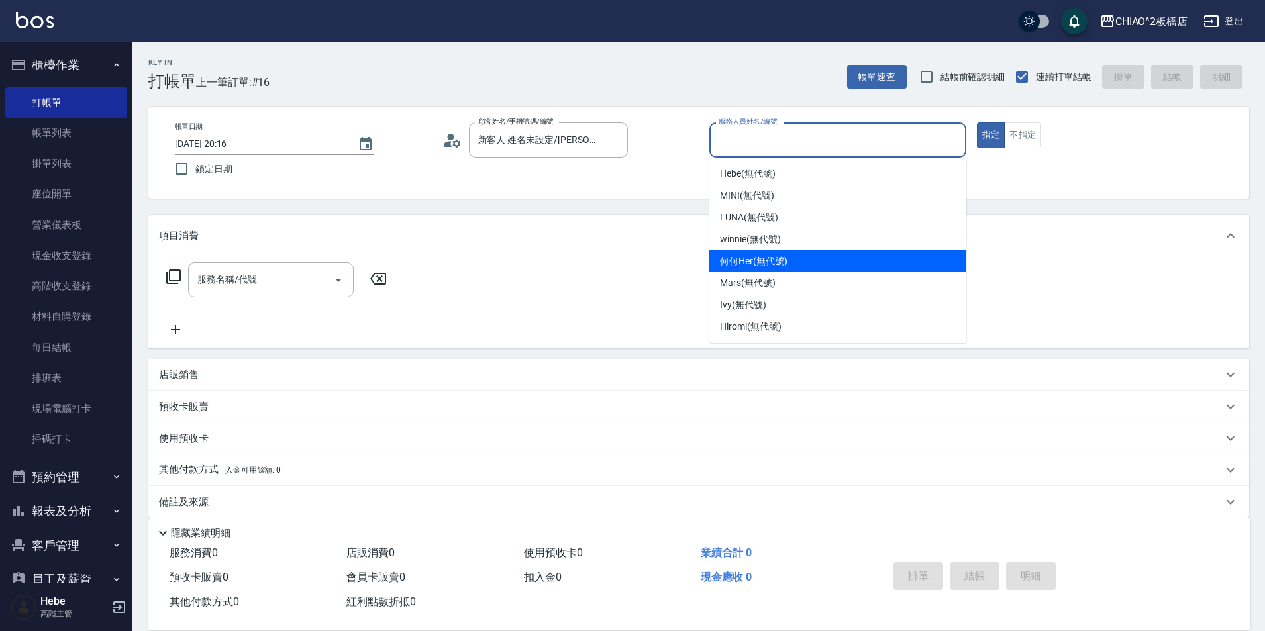
click at [747, 259] on span "何何Her (無代號)" at bounding box center [754, 261] width 68 height 14
type input "何何Her (無代號)"
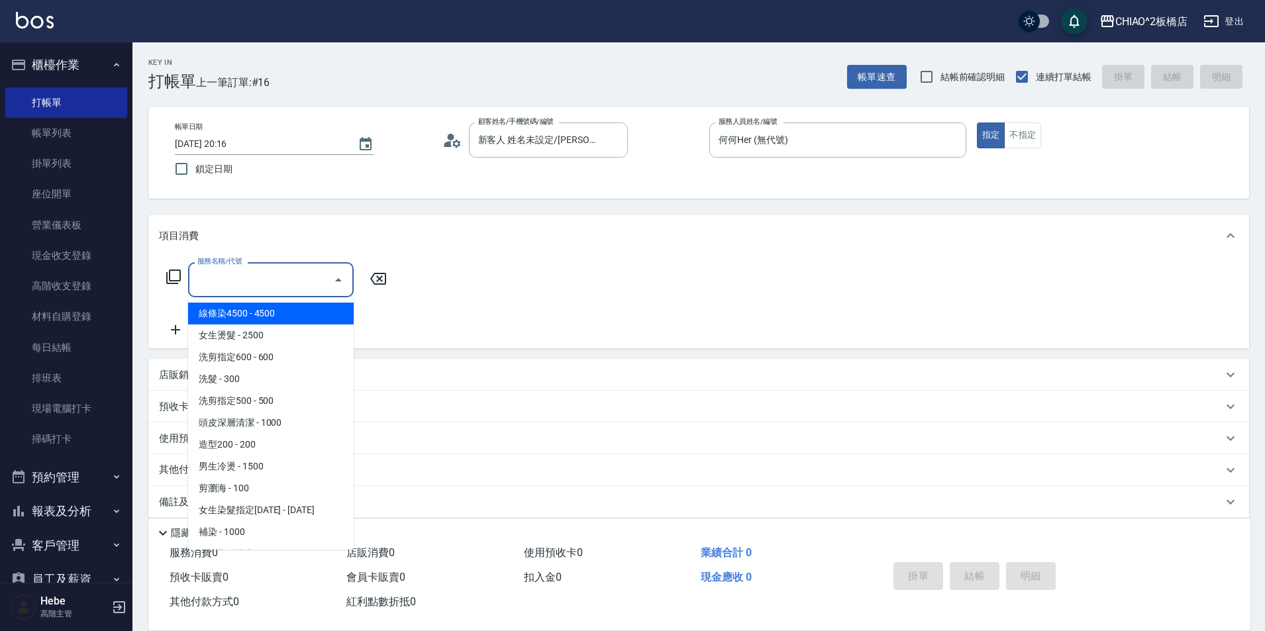
click at [303, 283] on input "服務名稱/代號" at bounding box center [261, 279] width 134 height 23
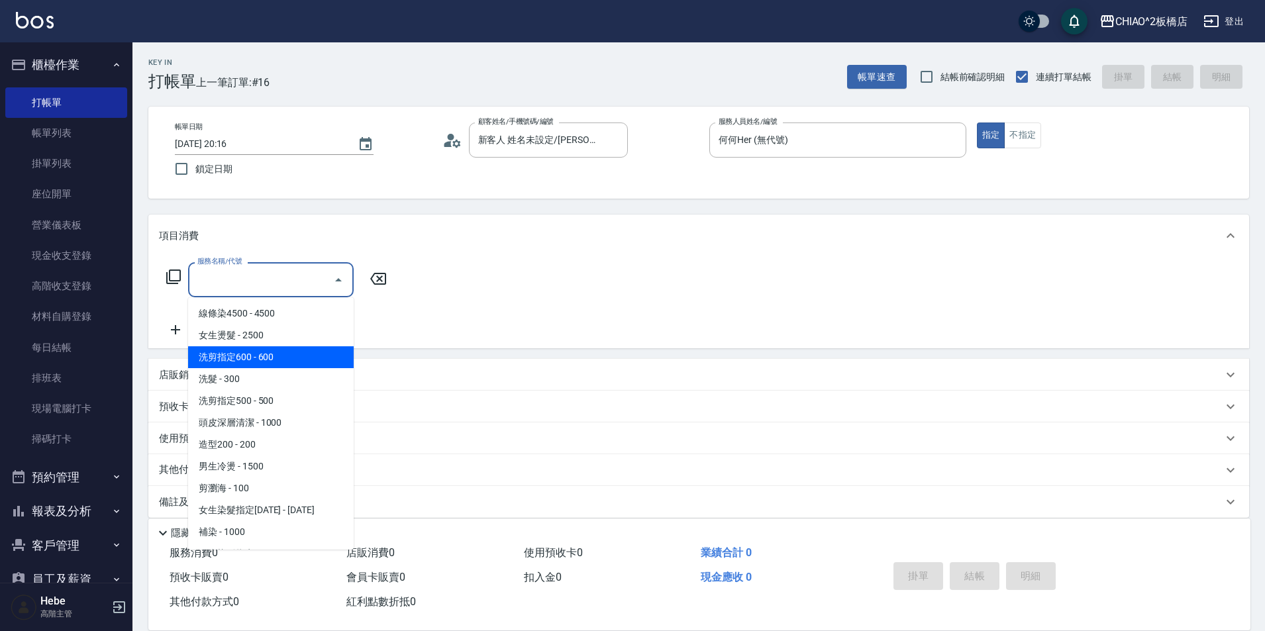
click at [281, 364] on span "洗剪指定600 - 600" at bounding box center [271, 357] width 166 height 22
type input "洗剪指定600(96678)"
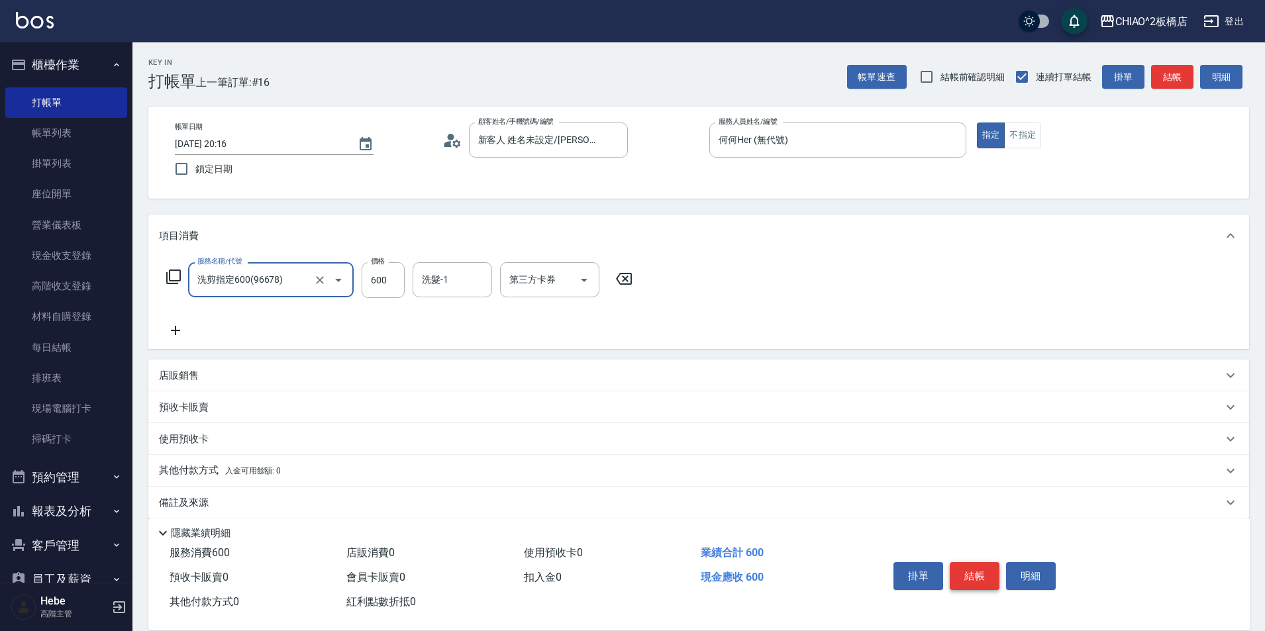
click at [972, 563] on button "結帳" at bounding box center [975, 576] width 50 height 28
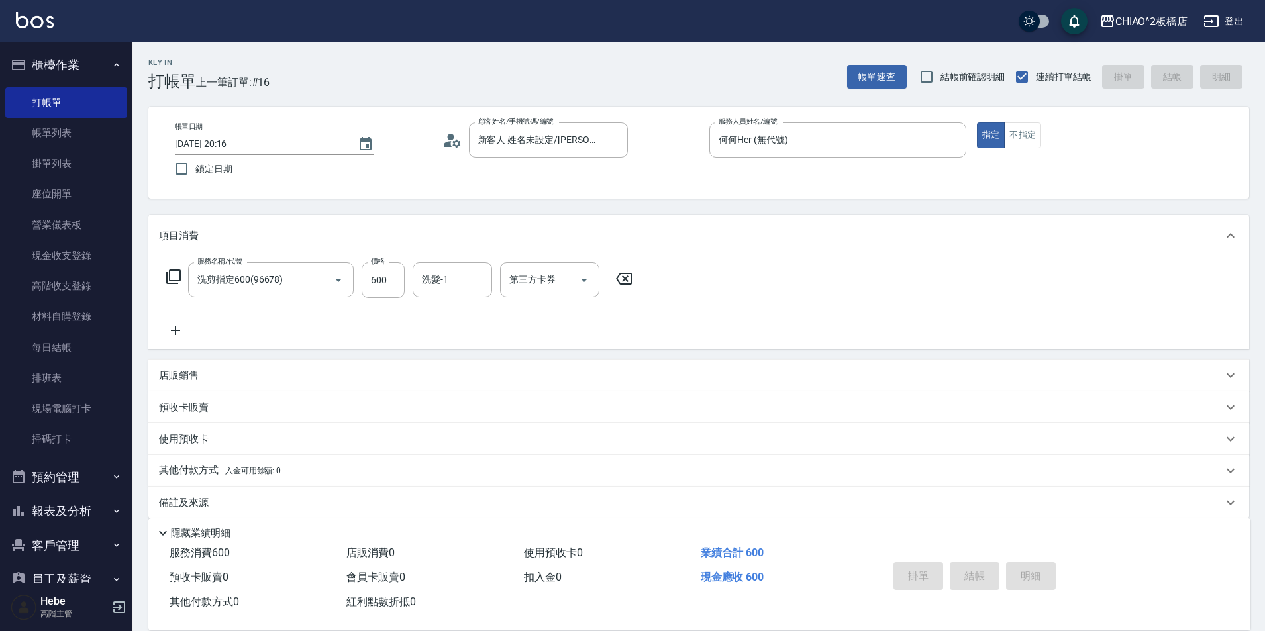
type input "[DATE] 20:17"
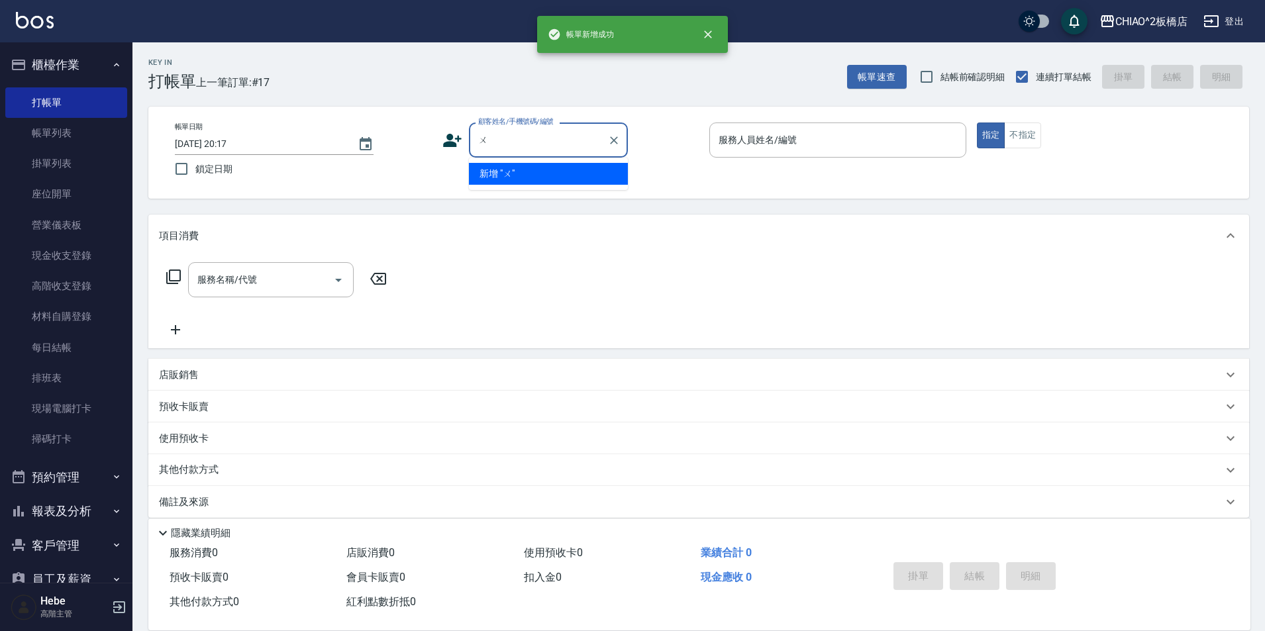
type input "吳"
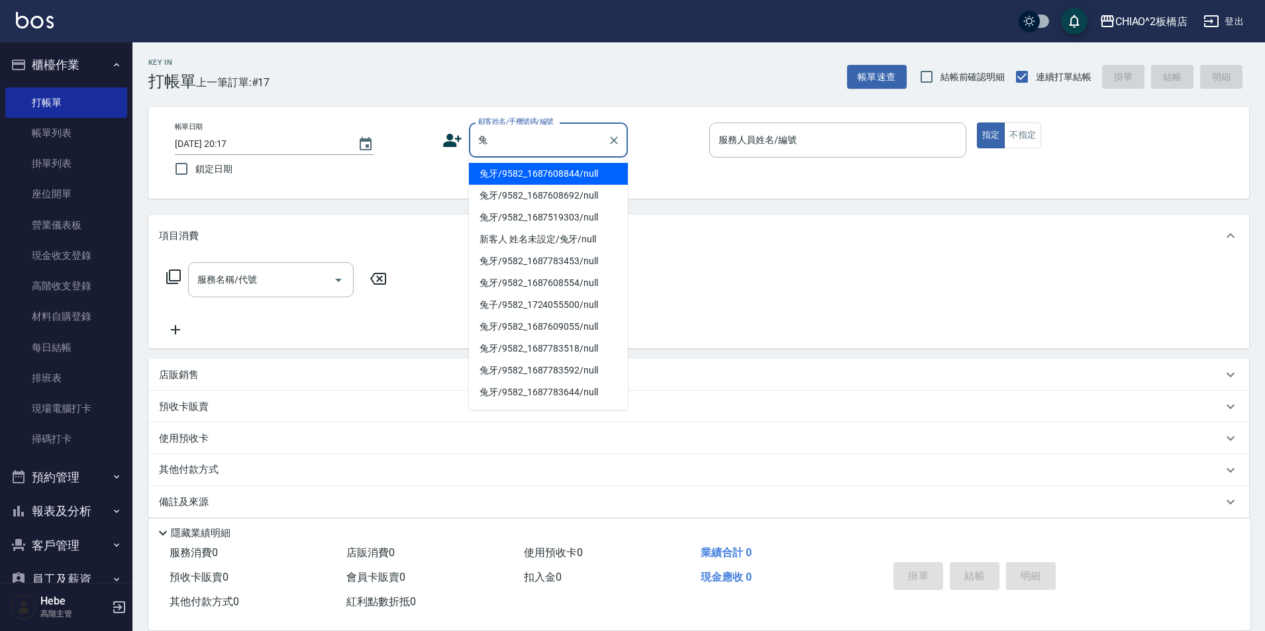
click at [485, 169] on li "兔牙/9582_1687608844/null" at bounding box center [548, 174] width 159 height 22
type input "兔牙/9582_1687608844/null"
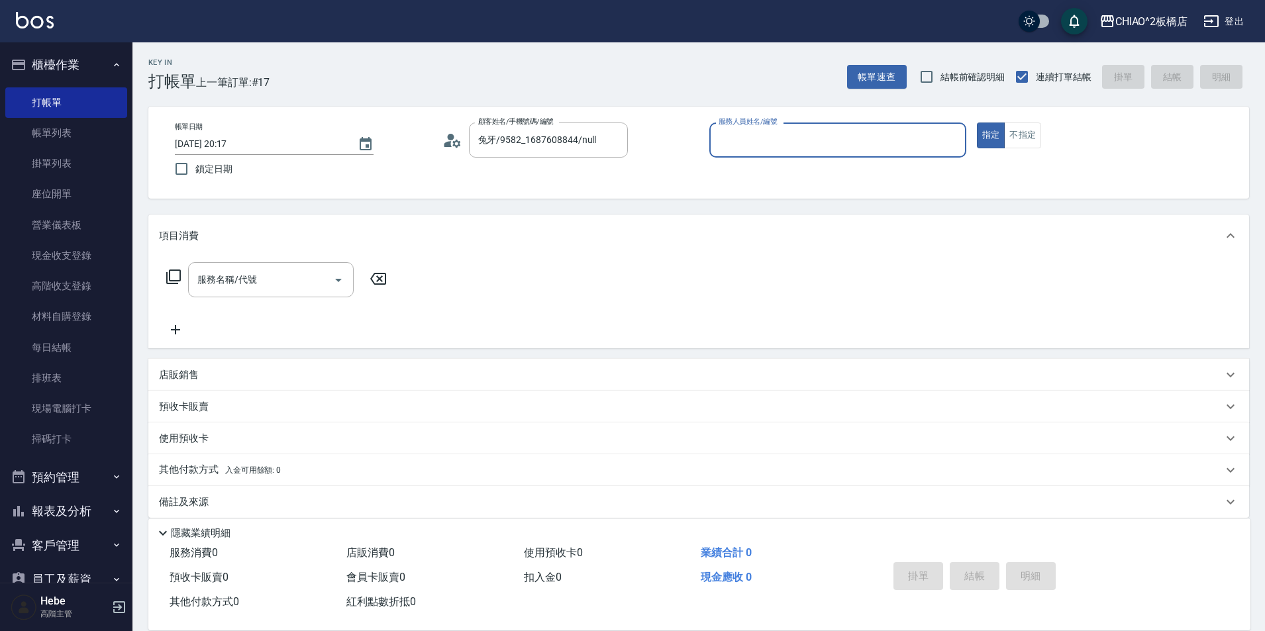
click at [770, 138] on input "服務人員姓名/編號" at bounding box center [837, 139] width 245 height 23
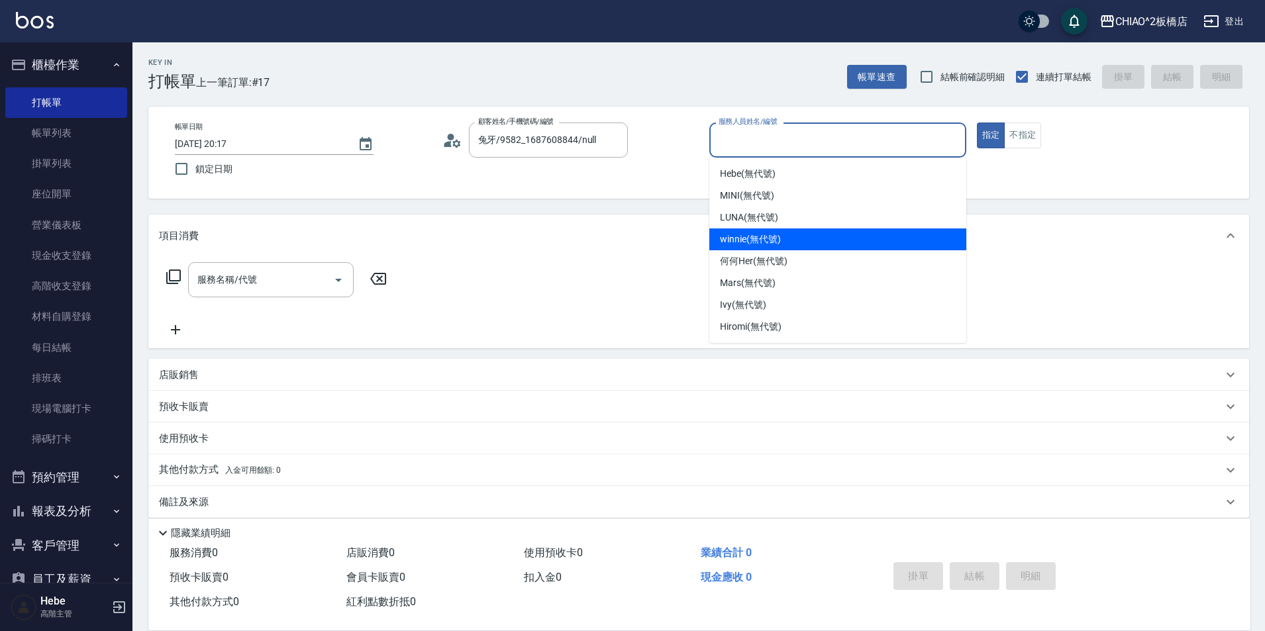
drag, startPoint x: 764, startPoint y: 246, endPoint x: 937, endPoint y: 176, distance: 186.6
click at [770, 242] on span "winnie (無代號)" at bounding box center [750, 239] width 60 height 14
type input "winnie(無代號)"
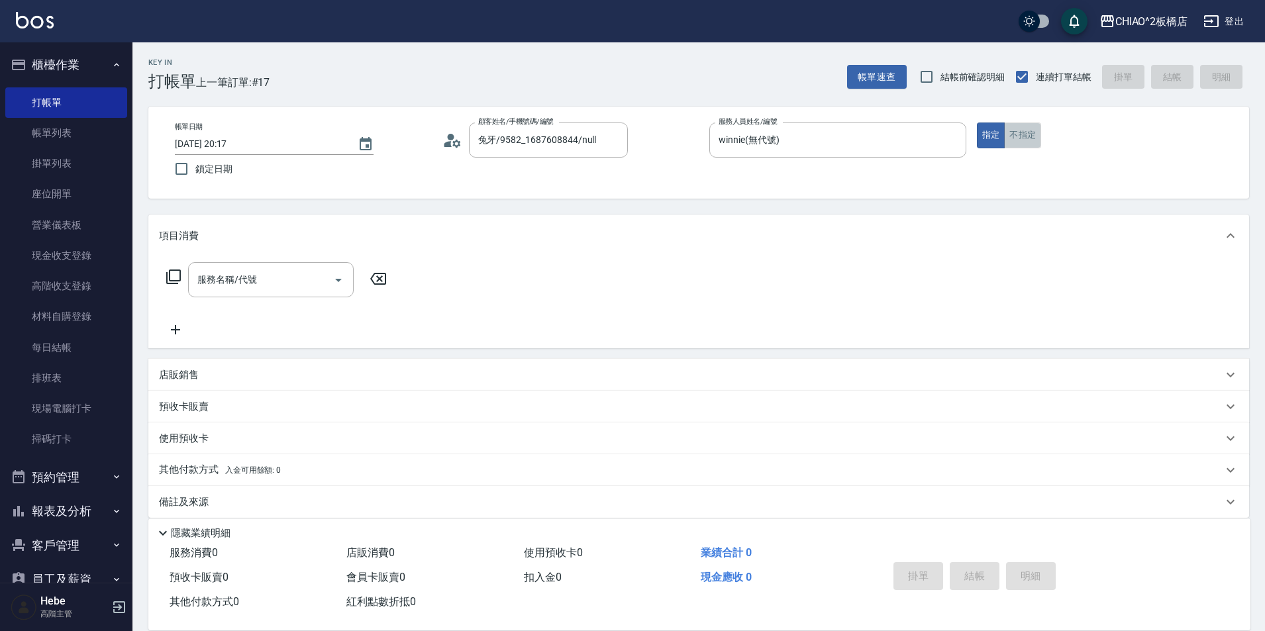
click at [1025, 138] on button "不指定" at bounding box center [1022, 136] width 37 height 26
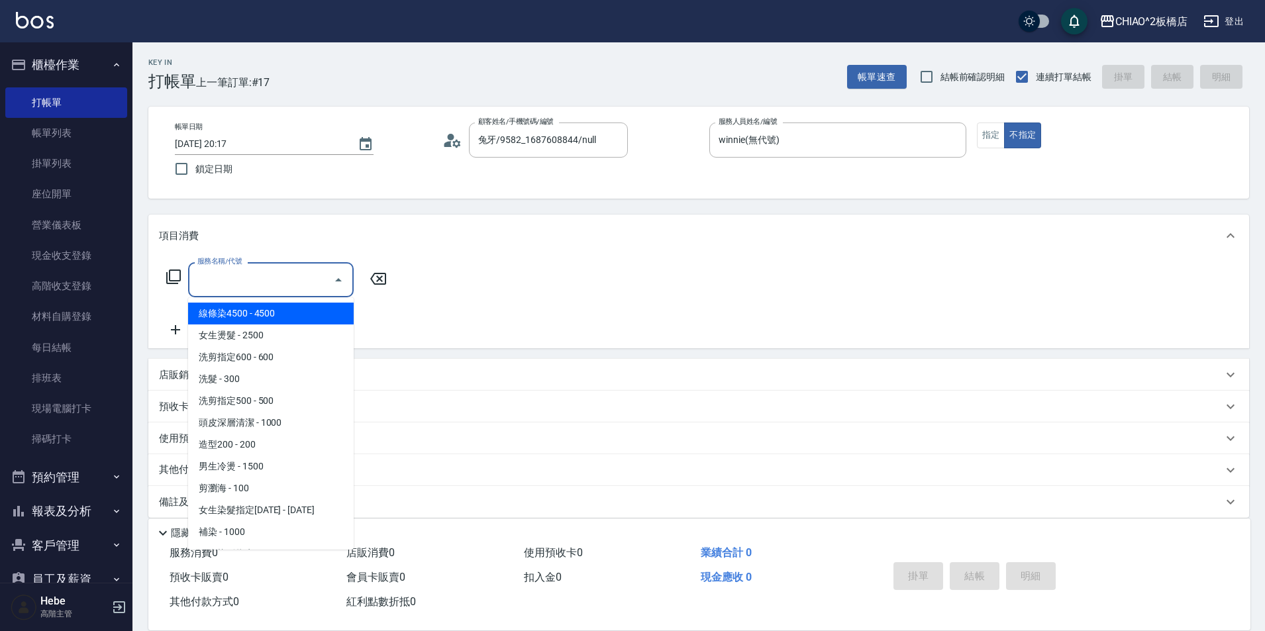
drag, startPoint x: 292, startPoint y: 269, endPoint x: 302, endPoint y: 349, distance: 80.8
click at [302, 338] on body "CHIAO^2板橋店 登出 櫃檯作業 打帳單 帳單列表 掛單列表 座位開單 營業儀表板 現金收支登錄 高階收支登錄 材料自購登錄 每日結帳 排班表 現場電腦打…" at bounding box center [632, 322] width 1265 height 645
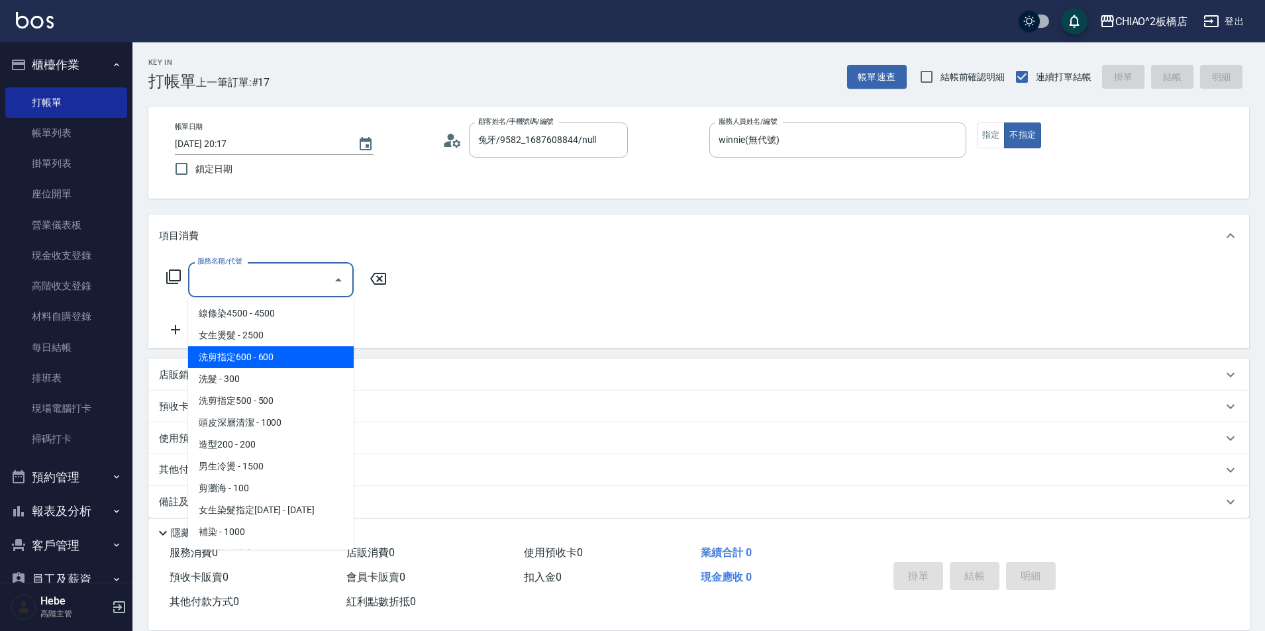
click at [299, 358] on span "洗剪指定600 - 600" at bounding box center [271, 357] width 166 height 22
type input "洗剪指定600(96678)"
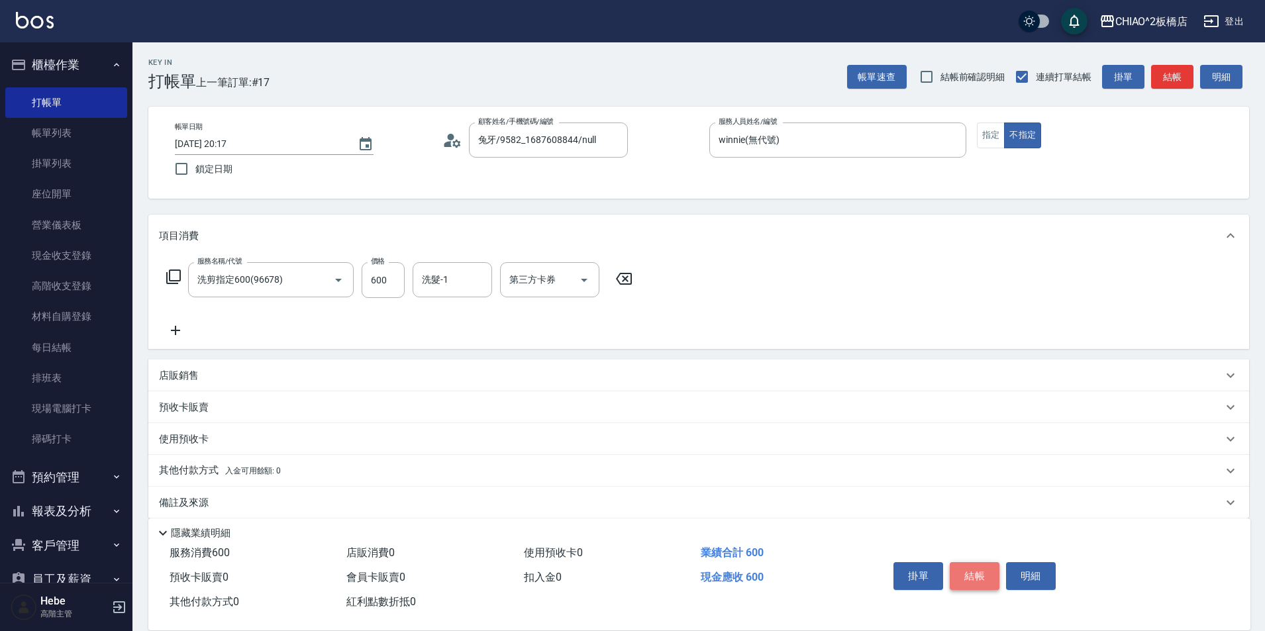
click at [968, 574] on button "結帳" at bounding box center [975, 576] width 50 height 28
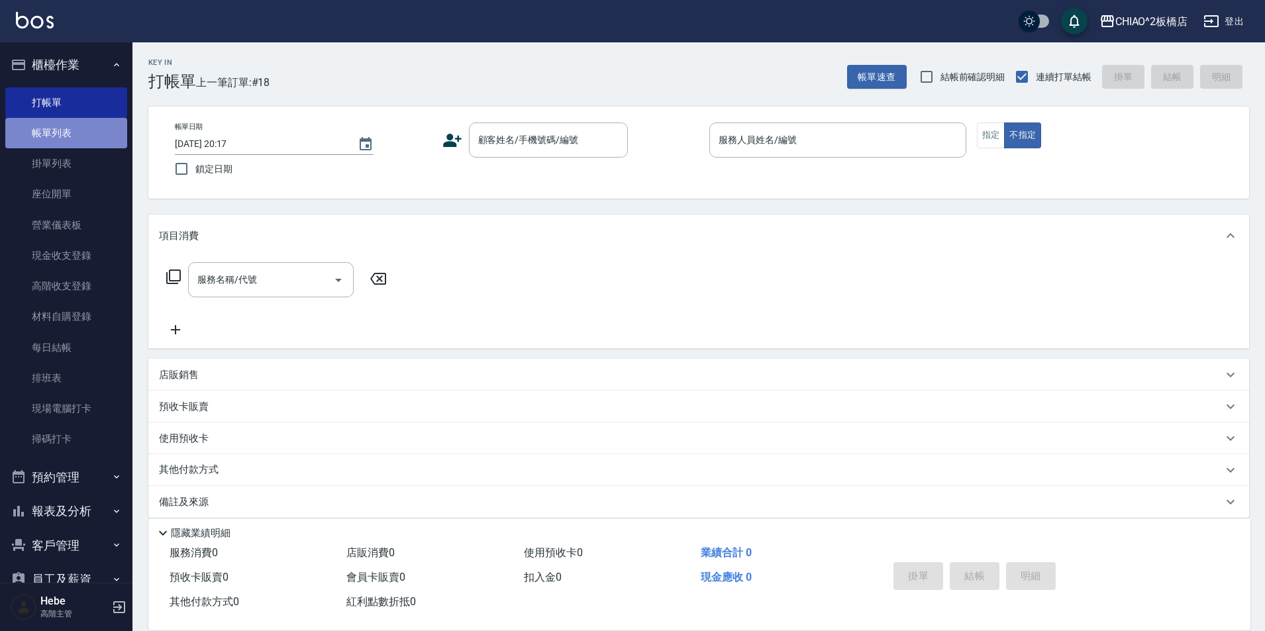
click at [77, 135] on link "帳單列表" at bounding box center [66, 133] width 122 height 30
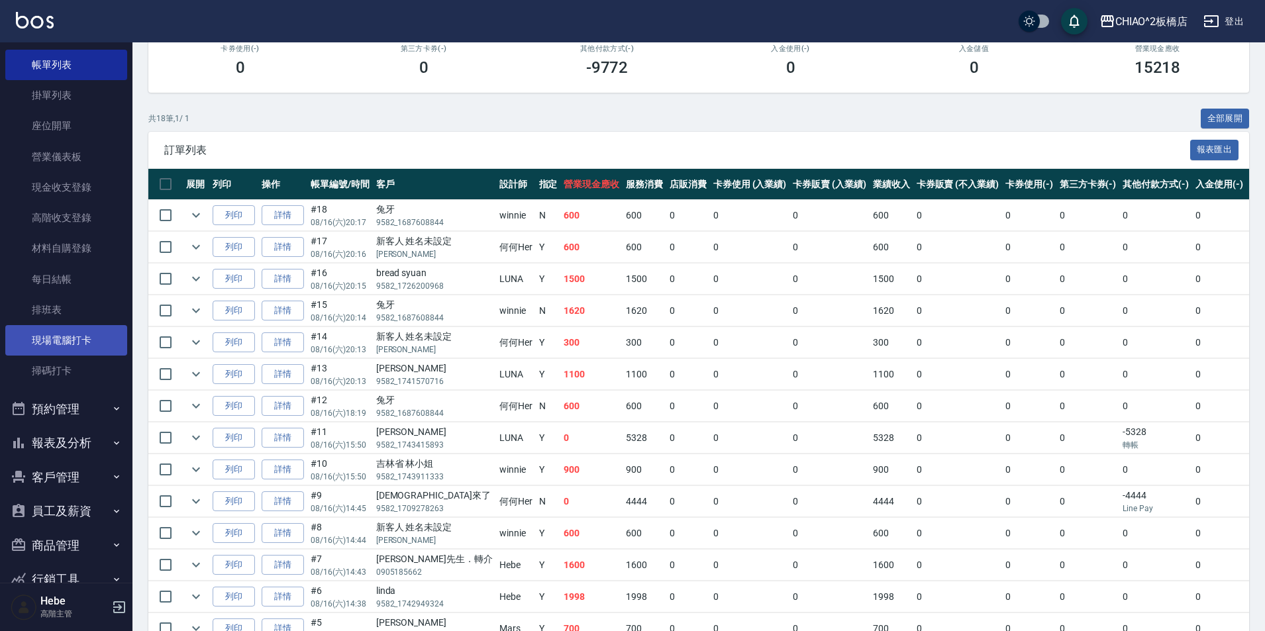
scroll to position [132, 0]
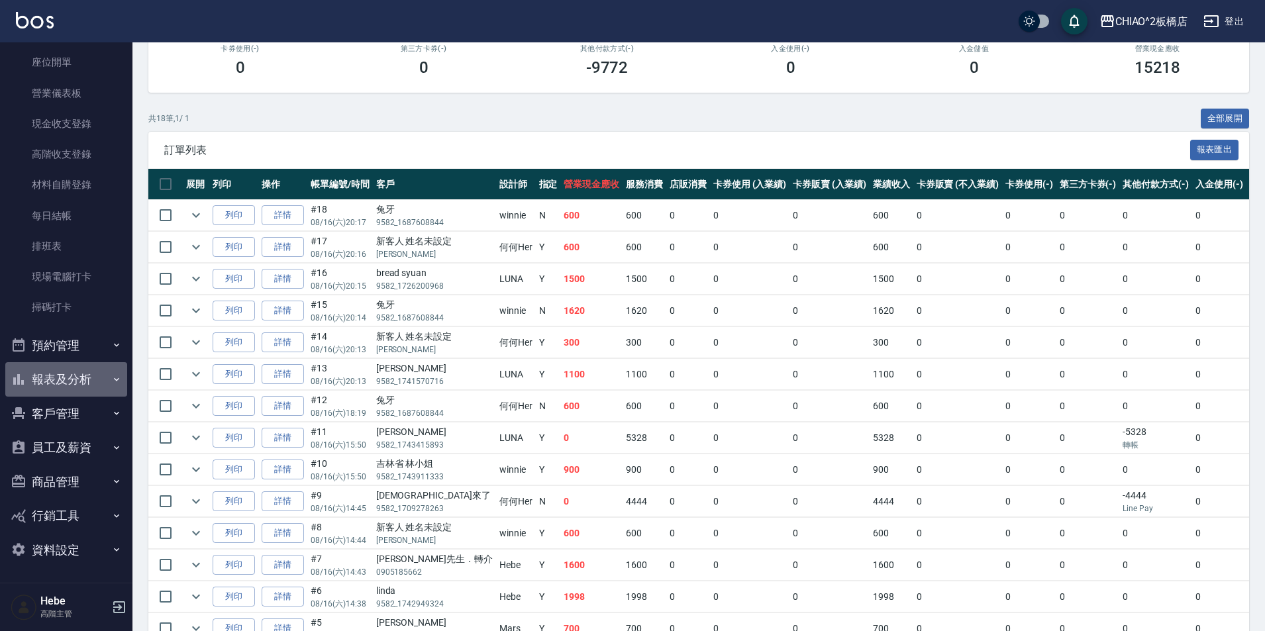
click at [83, 390] on button "報表及分析" at bounding box center [66, 379] width 122 height 34
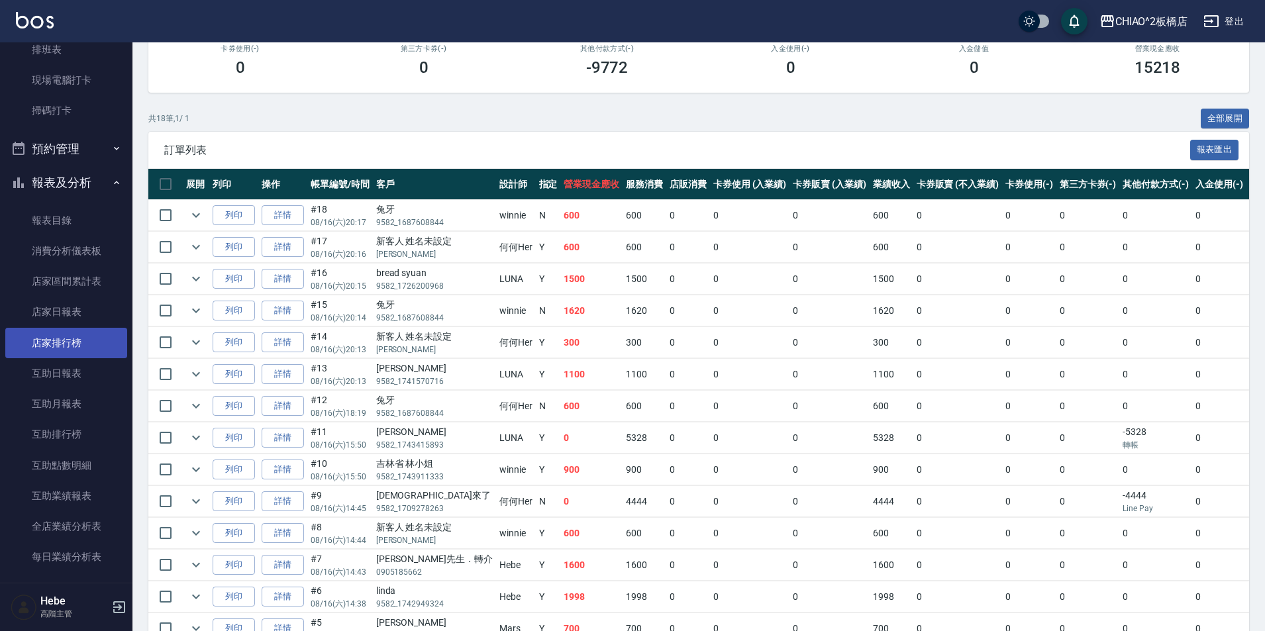
scroll to position [330, 0]
click at [91, 305] on link "店家日報表" at bounding box center [66, 310] width 122 height 30
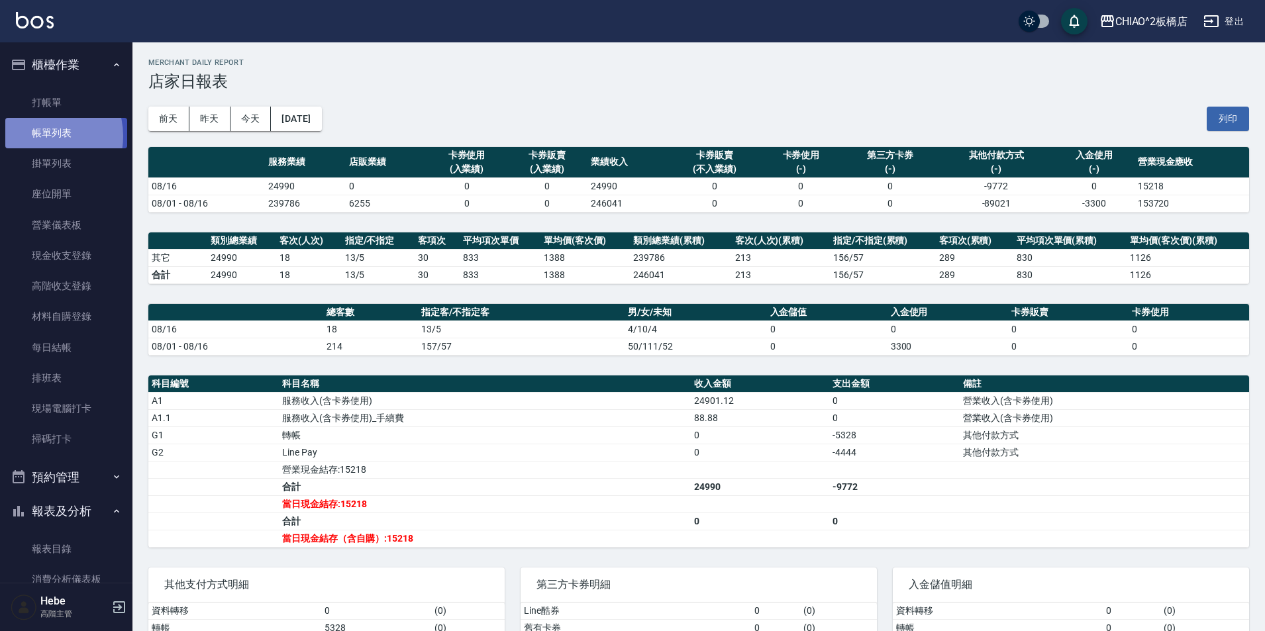
click at [42, 136] on link "帳單列表" at bounding box center [66, 133] width 122 height 30
click at [72, 140] on link "帳單列表" at bounding box center [66, 133] width 122 height 30
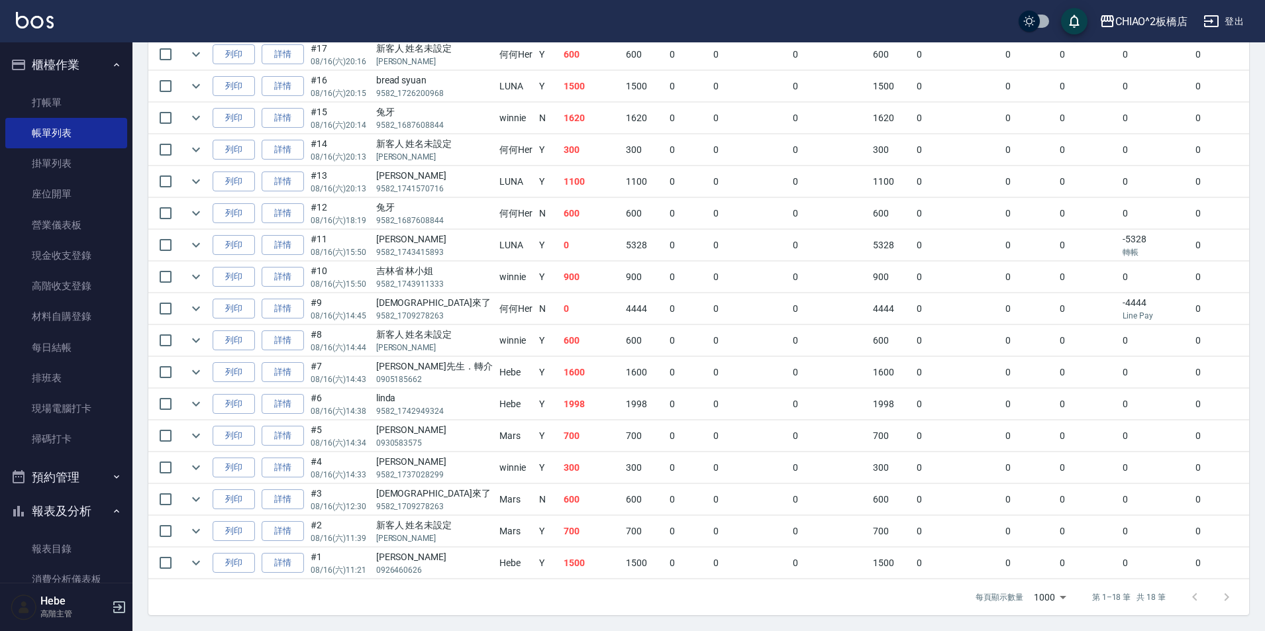
scroll to position [401, 0]
